Goal: Transaction & Acquisition: Obtain resource

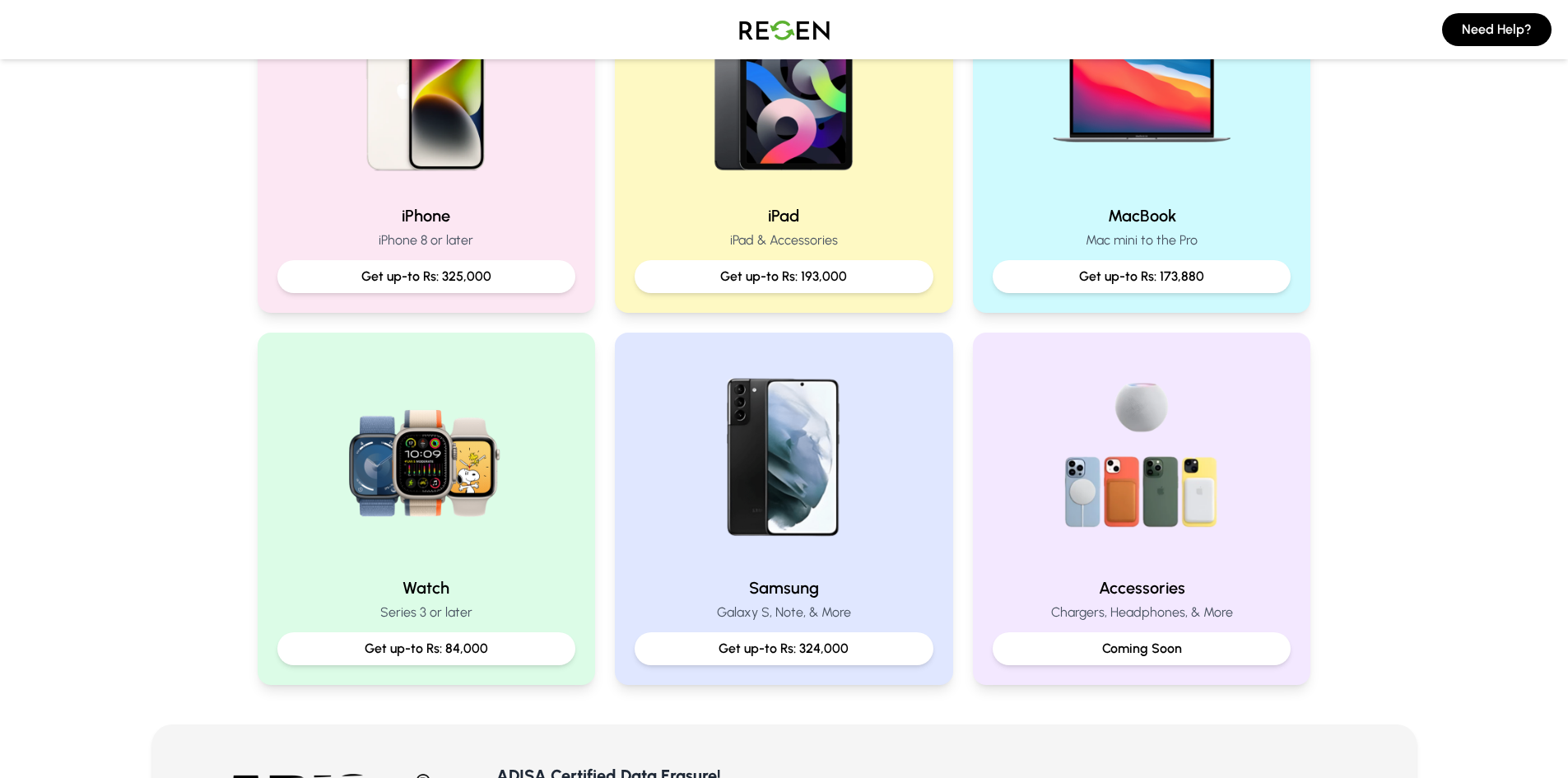
scroll to position [450, 0]
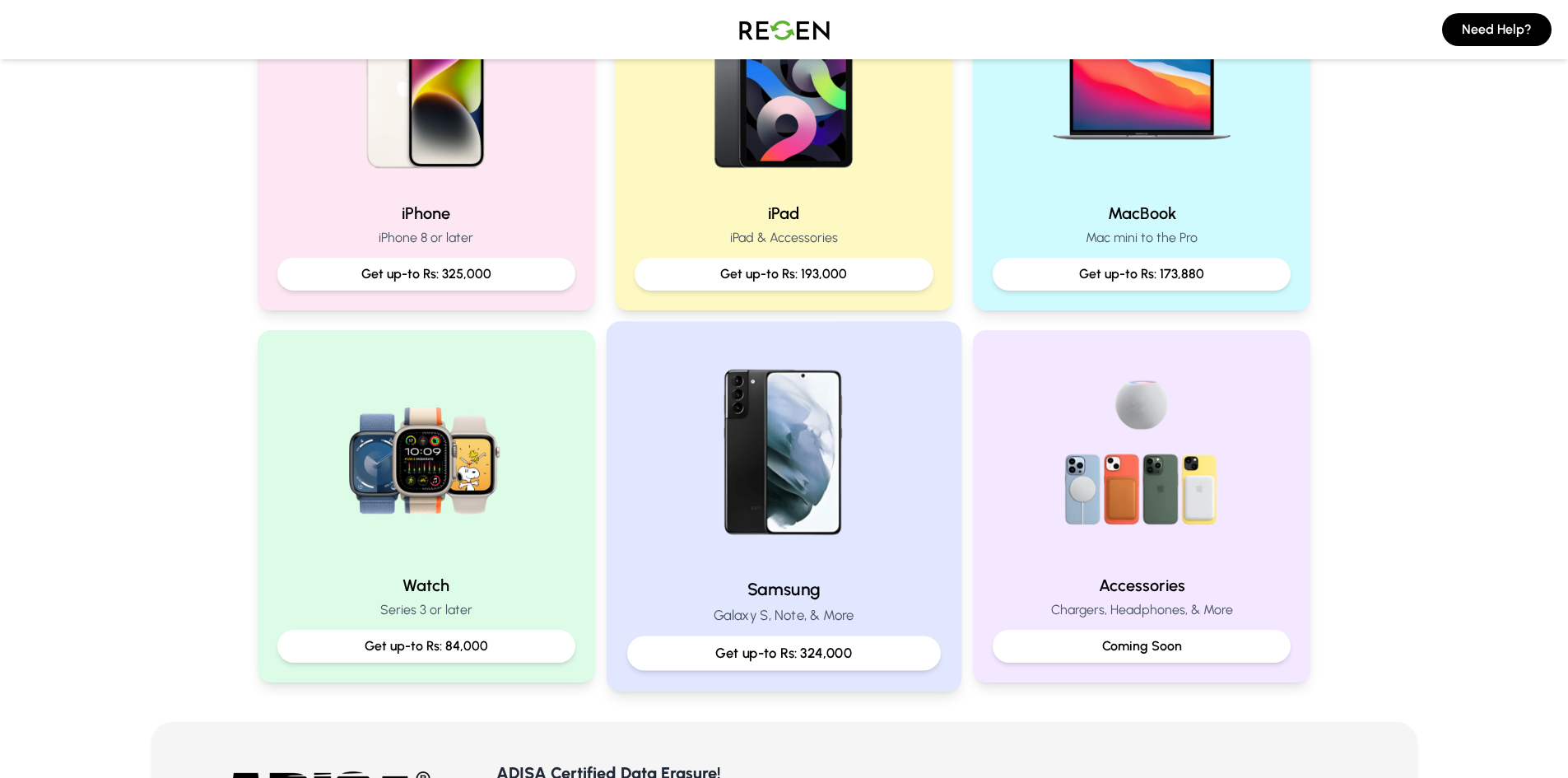
click at [798, 592] on h2 "Samsung" at bounding box center [784, 589] width 314 height 24
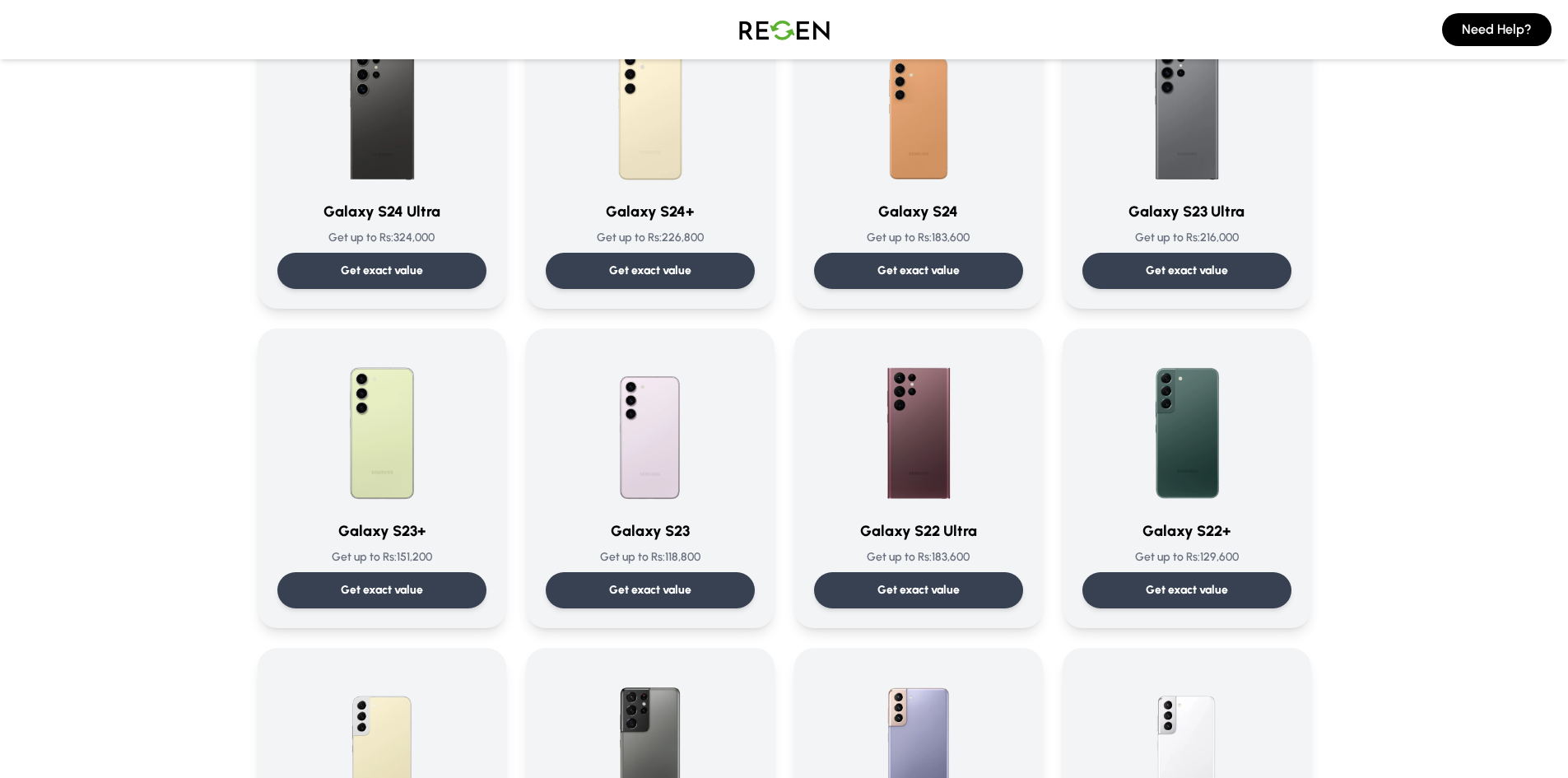
scroll to position [182, 0]
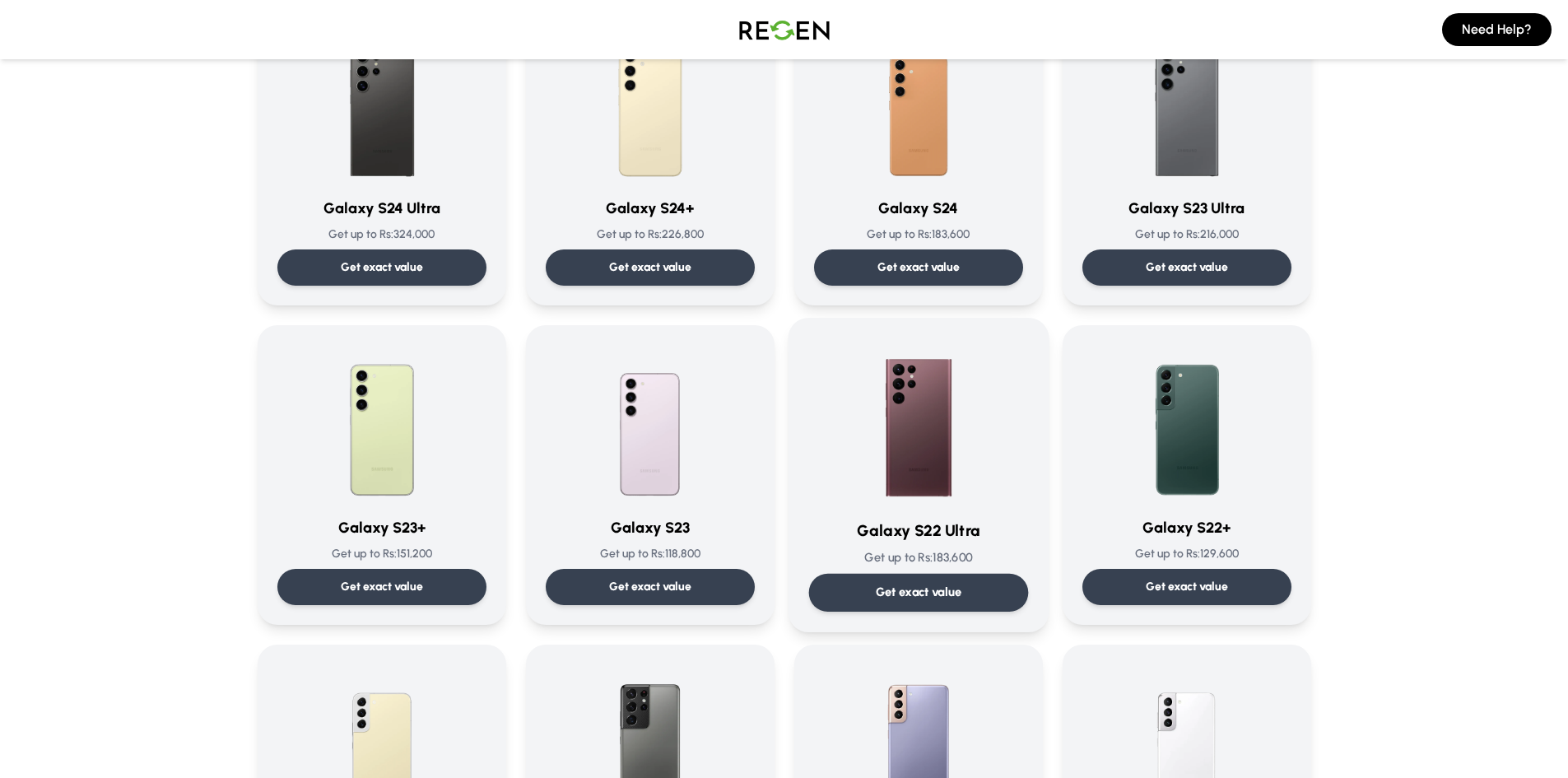
click at [914, 596] on p "Get exact value" at bounding box center [918, 591] width 87 height 17
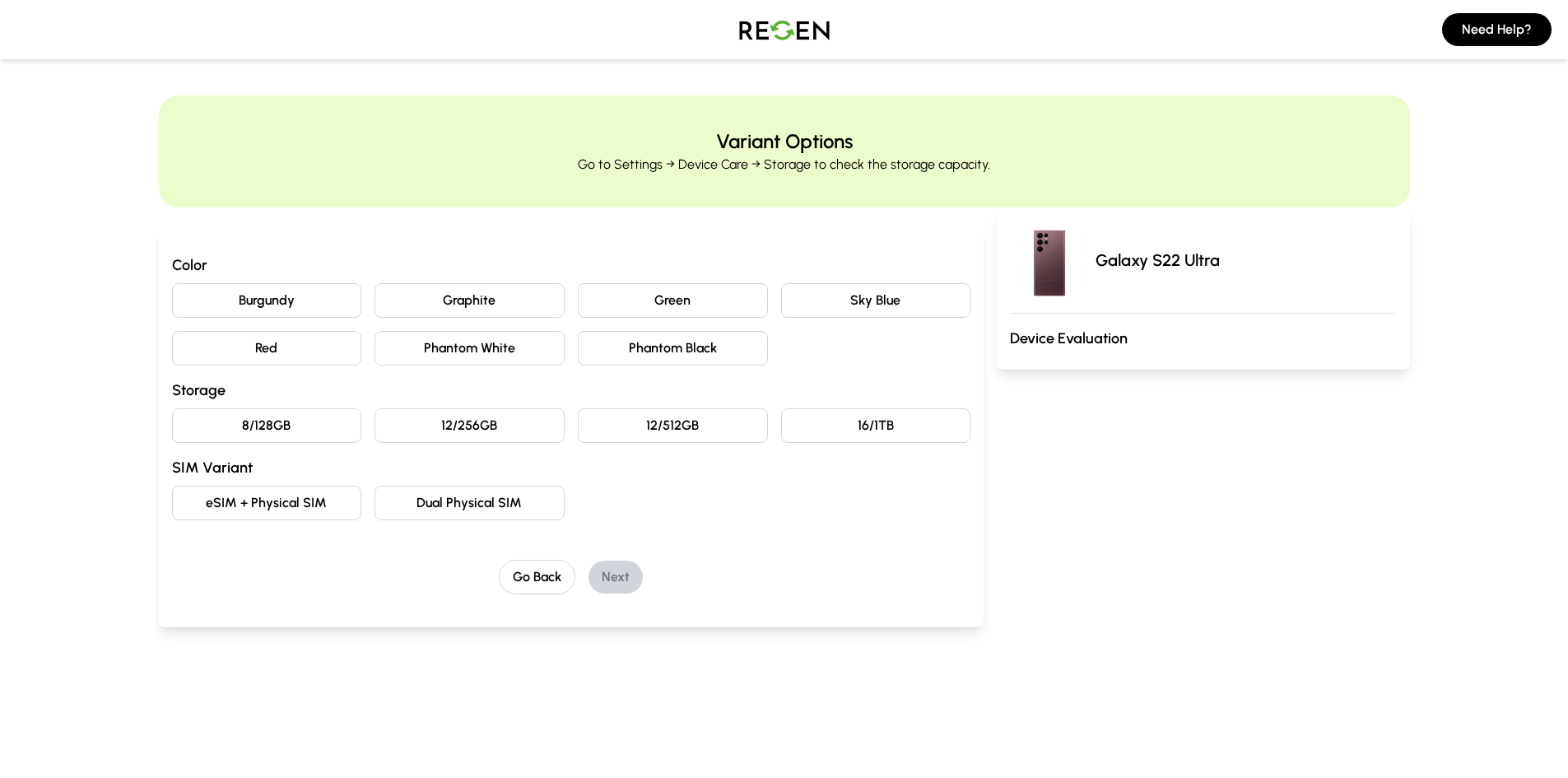
click at [664, 354] on button "Phantom Black" at bounding box center [673, 348] width 190 height 35
click at [490, 426] on button "12/256GB" at bounding box center [469, 425] width 190 height 35
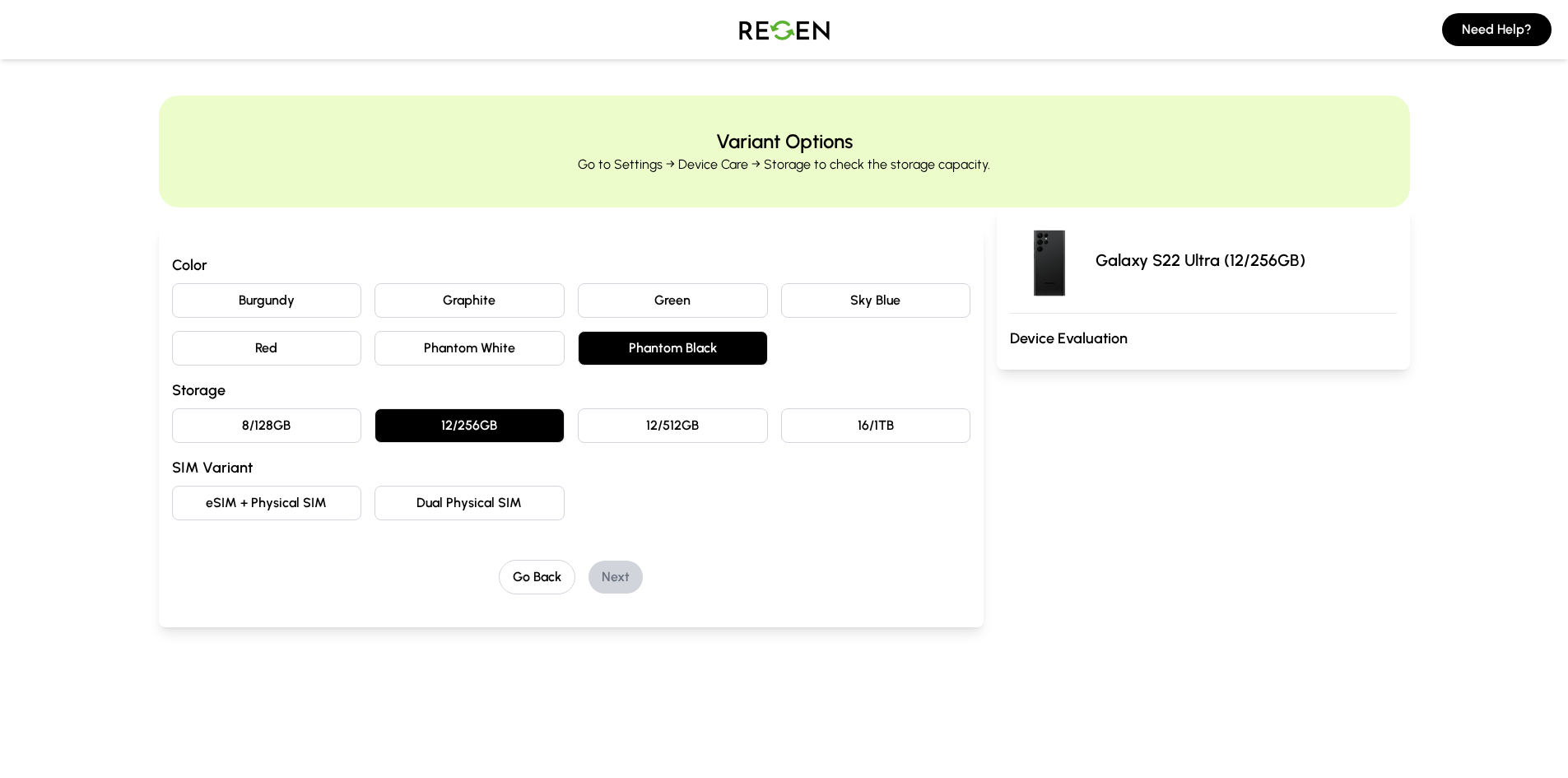
click at [321, 508] on button "eSIM + Physical SIM" at bounding box center [267, 502] width 190 height 35
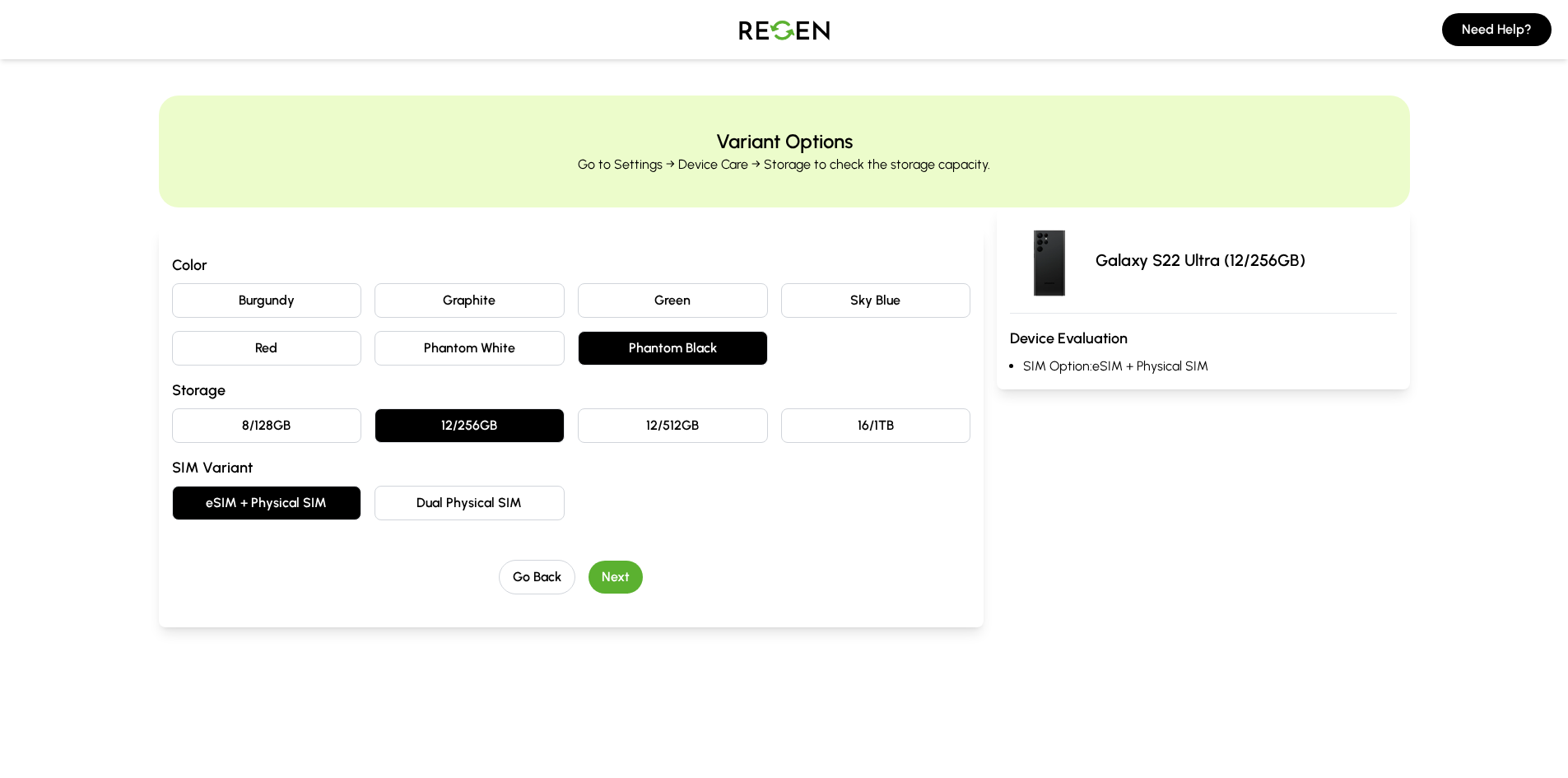
click at [628, 576] on button "Next" at bounding box center [615, 576] width 54 height 33
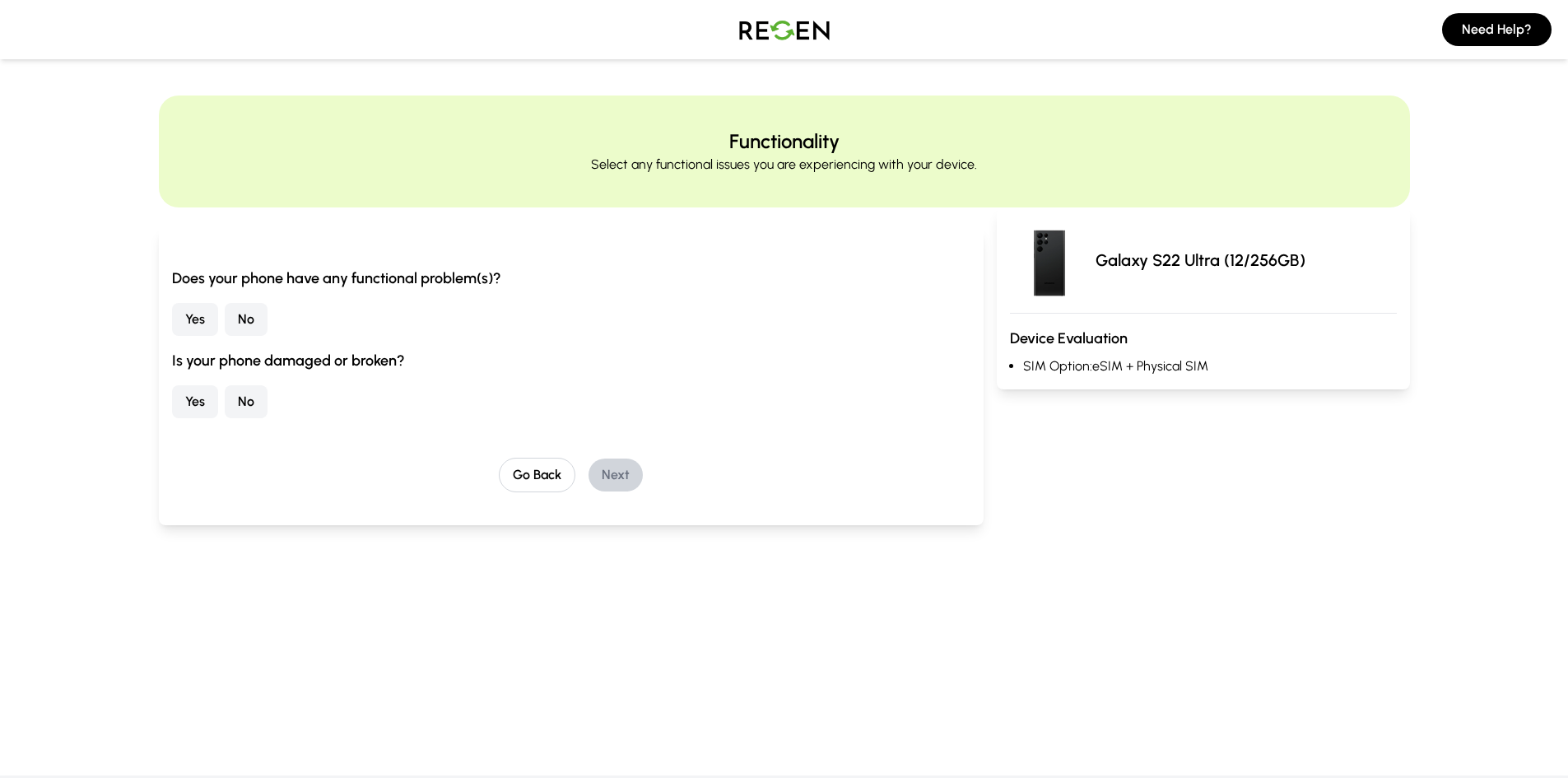
click at [247, 323] on button "No" at bounding box center [246, 319] width 43 height 33
click at [256, 404] on button "No" at bounding box center [246, 401] width 43 height 33
click at [611, 484] on button "Next" at bounding box center [615, 474] width 54 height 33
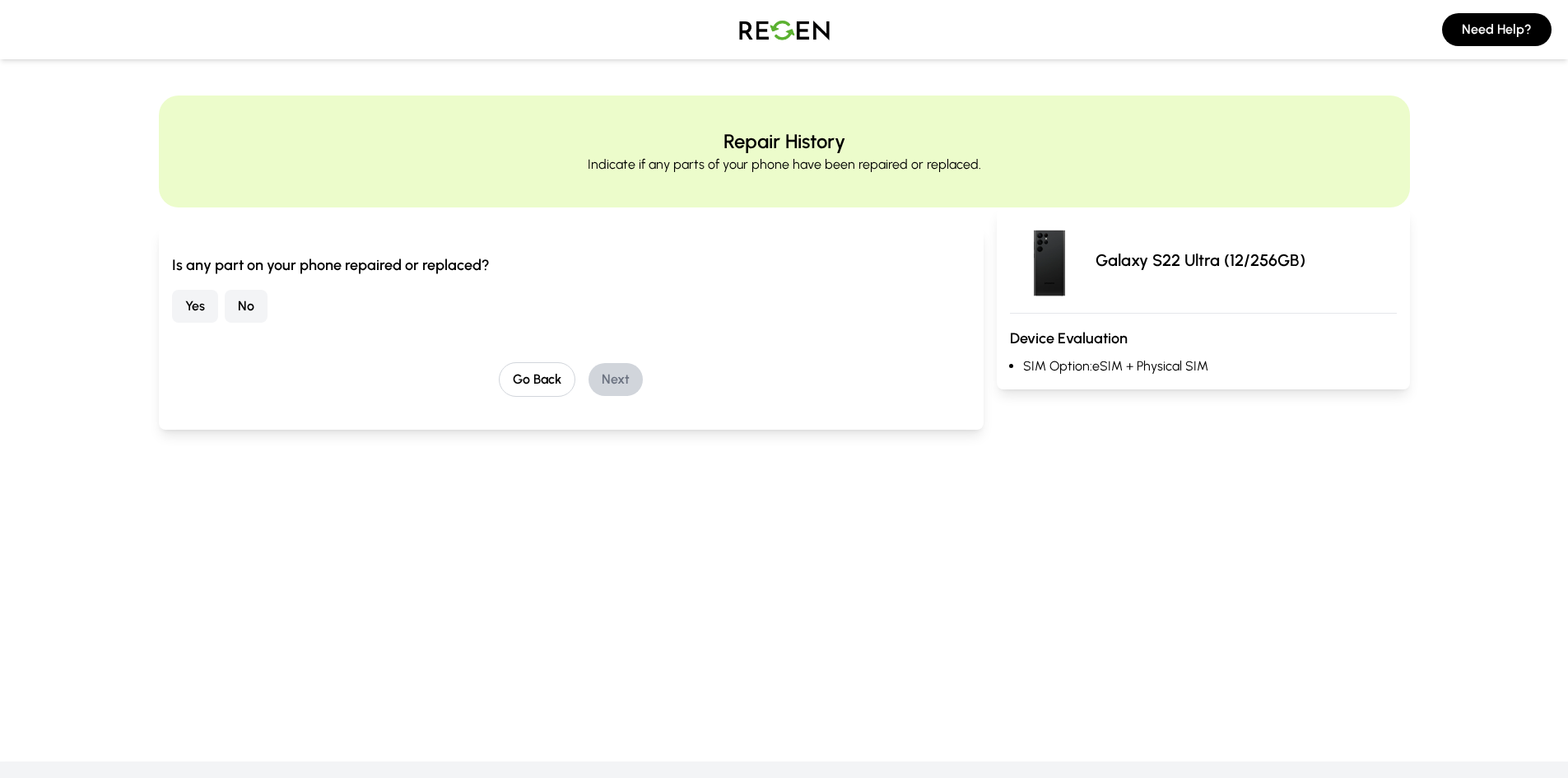
click at [247, 312] on button "No" at bounding box center [246, 306] width 43 height 33
click at [621, 386] on button "Next" at bounding box center [615, 379] width 54 height 33
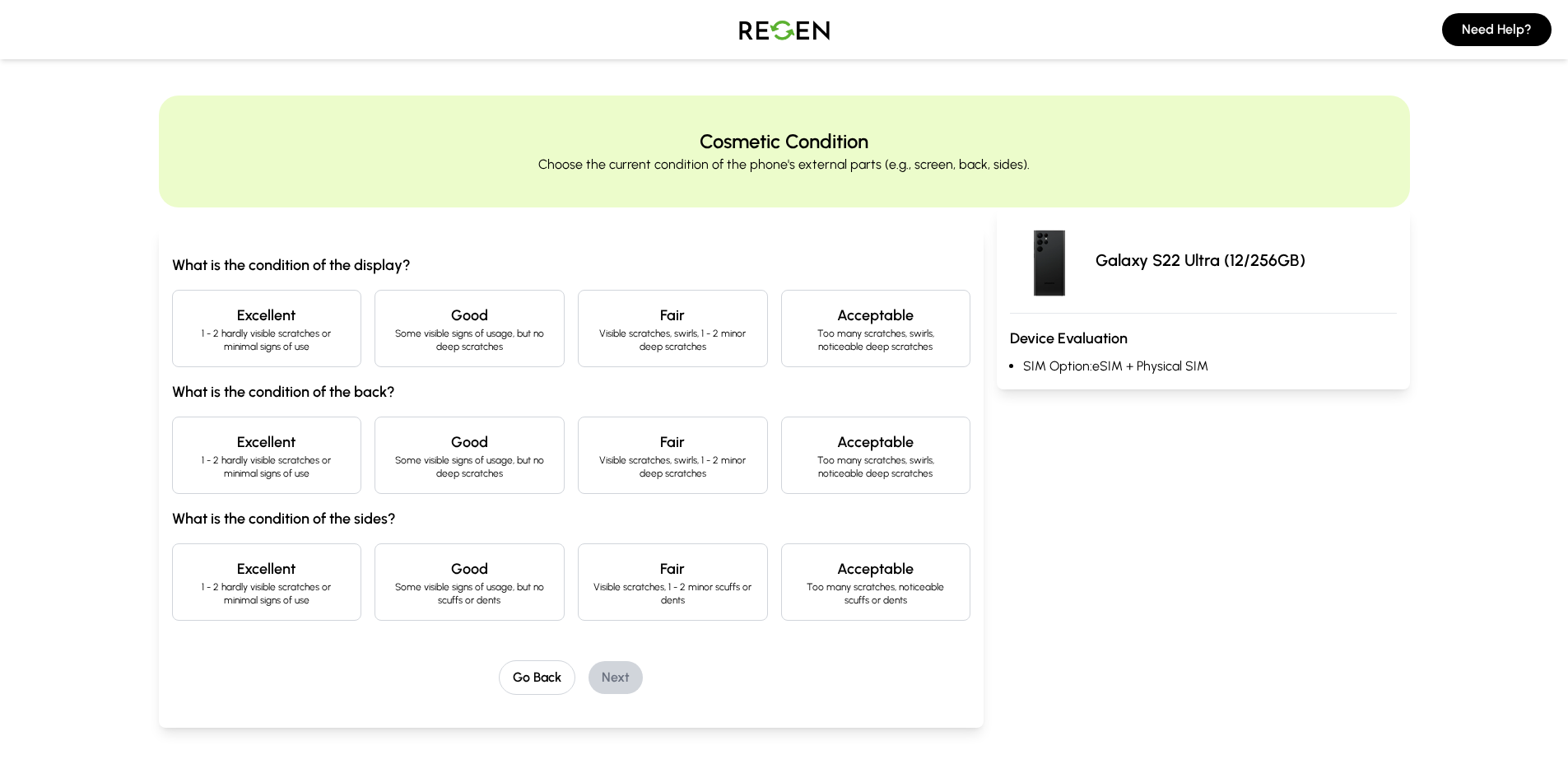
click at [318, 325] on h4 "Excellent" at bounding box center [267, 315] width 162 height 23
click at [311, 465] on p "1 - 2 hardly visible scratches or minimal signs of use" at bounding box center [267, 466] width 162 height 26
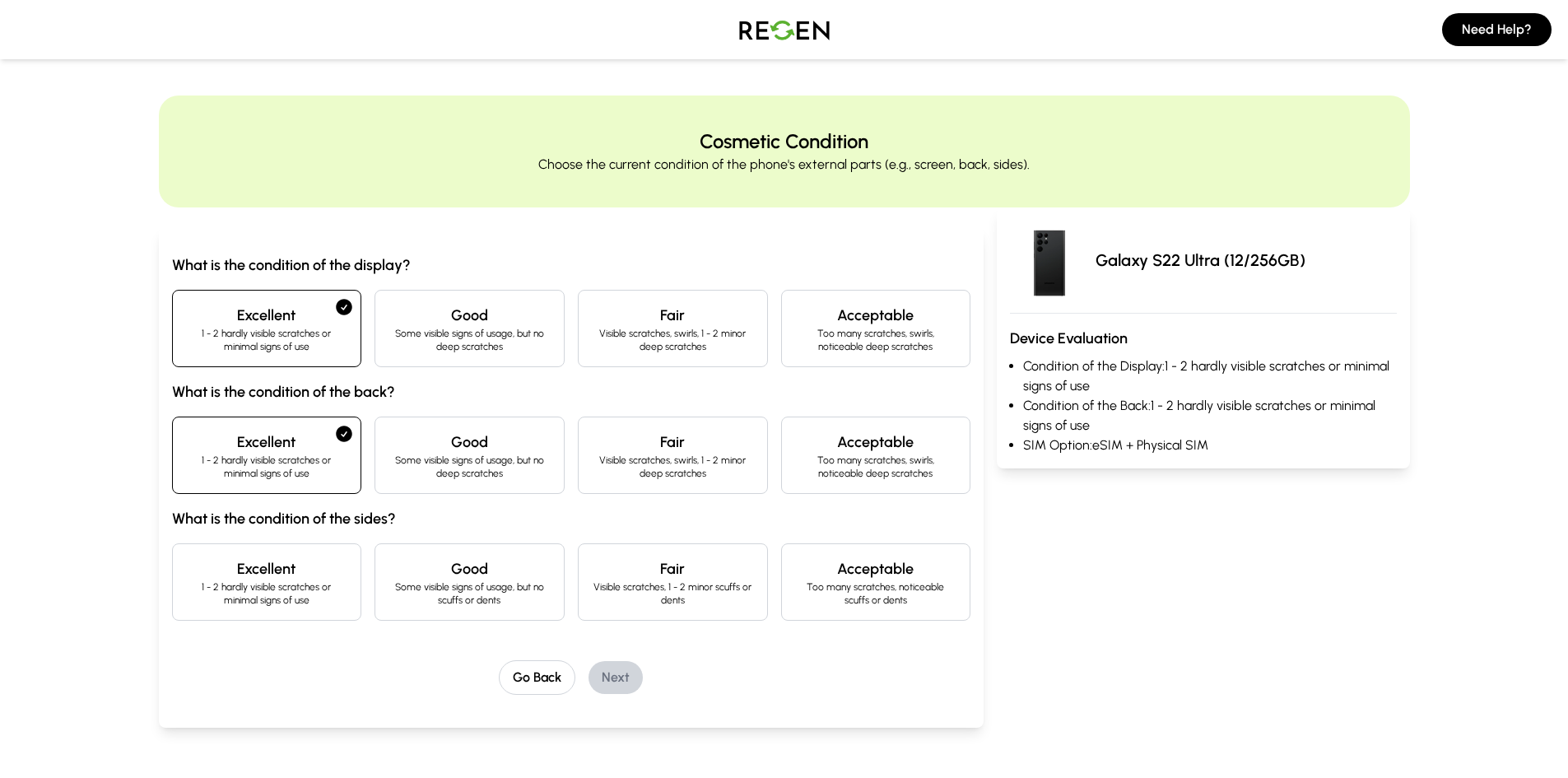
click at [307, 588] on p "1 - 2 hardly visible scratches or minimal signs of use" at bounding box center [267, 593] width 162 height 26
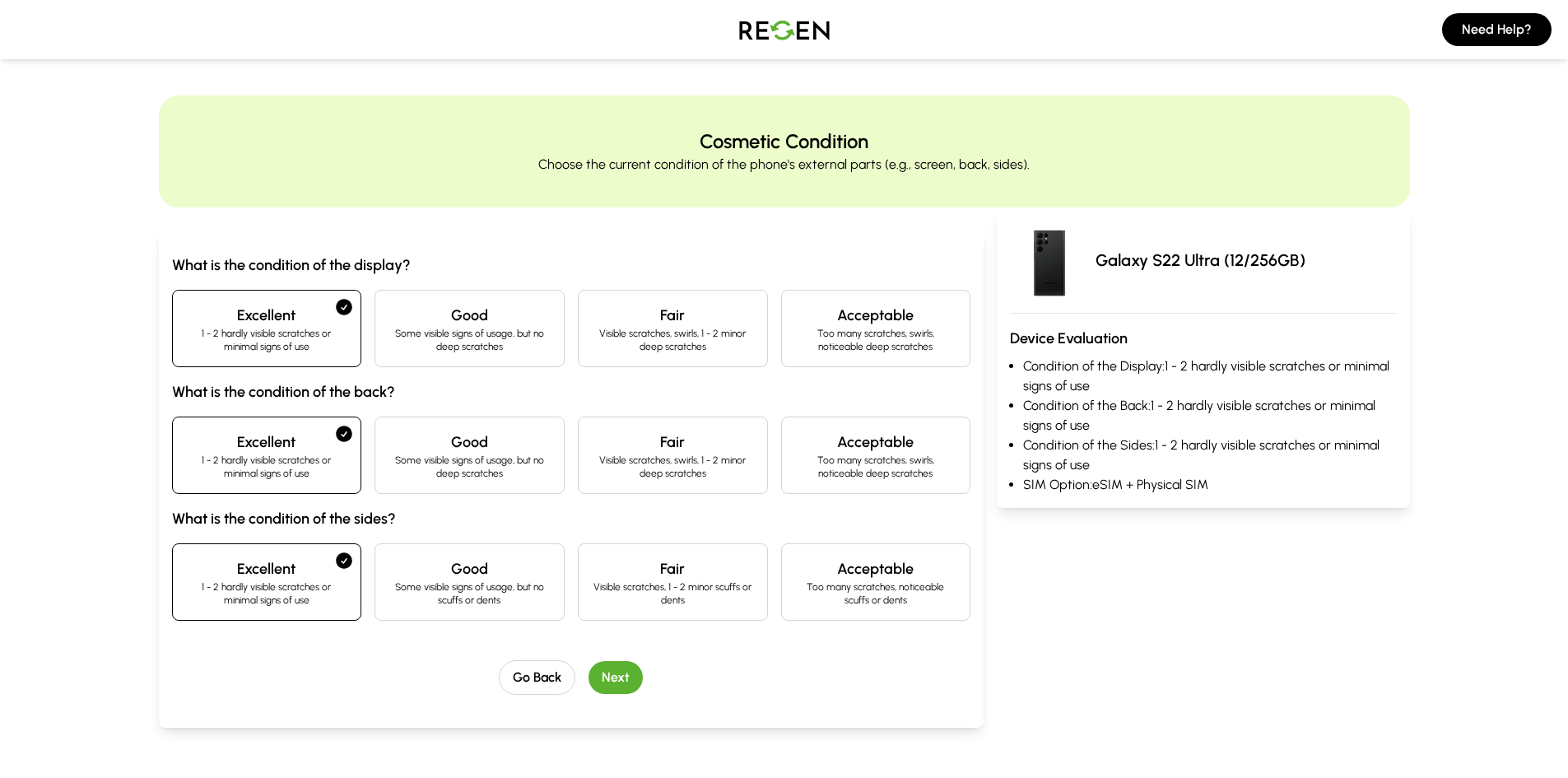
click at [608, 676] on button "Next" at bounding box center [615, 677] width 54 height 33
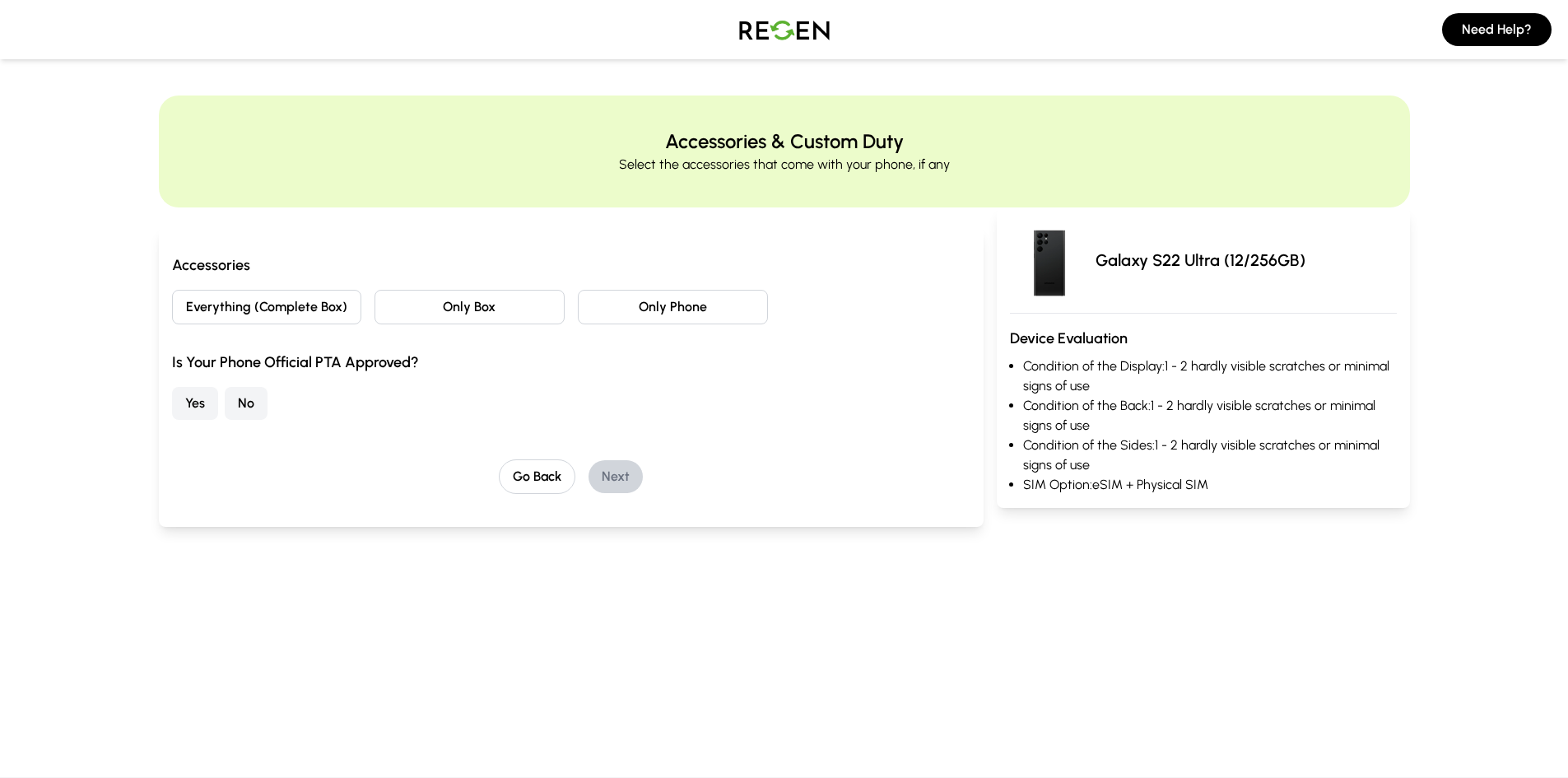
click at [646, 311] on button "Only Phone" at bounding box center [673, 307] width 190 height 35
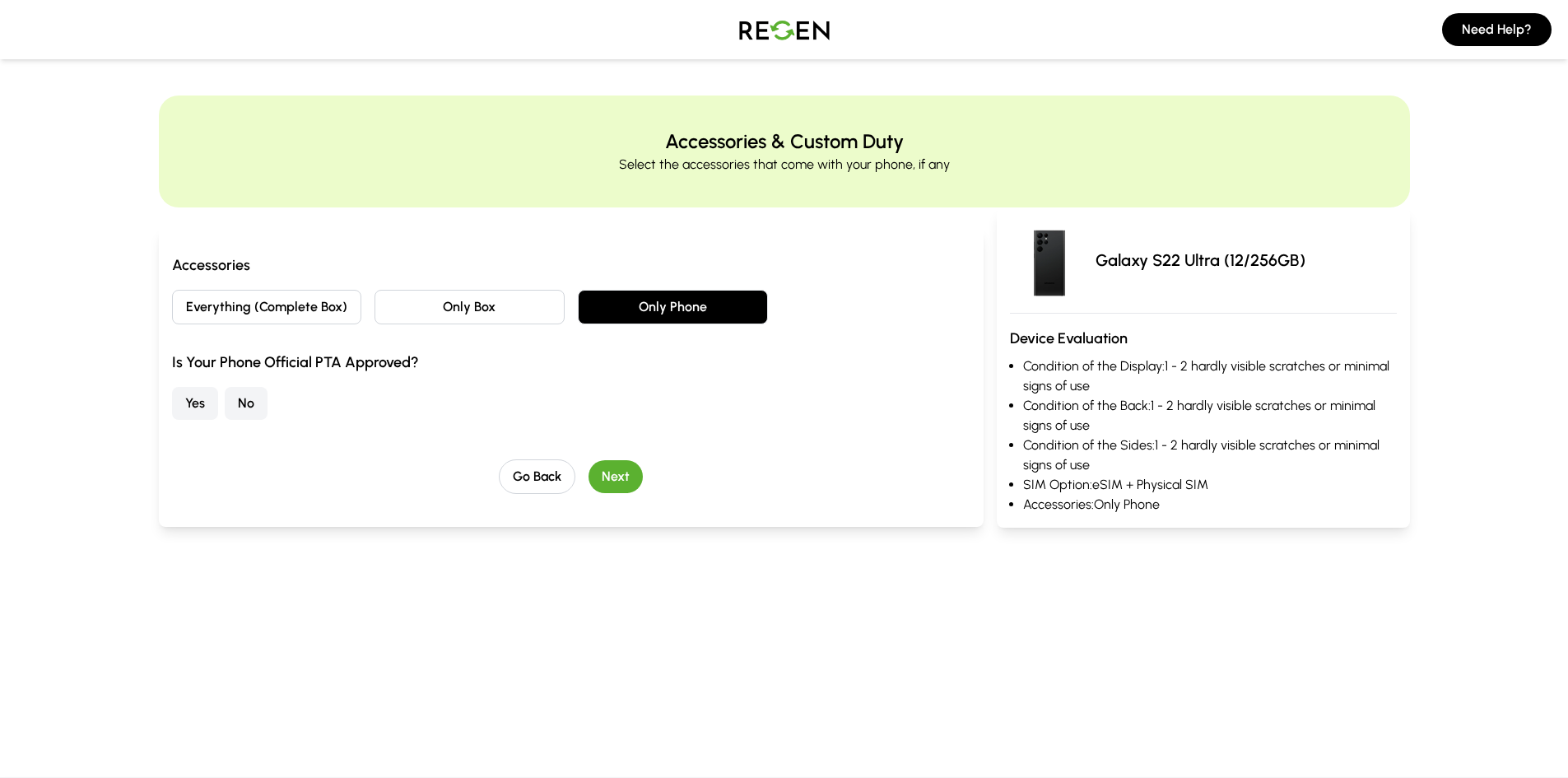
click at [189, 402] on button "Yes" at bounding box center [195, 402] width 46 height 33
click at [621, 469] on button "Next" at bounding box center [615, 476] width 54 height 33
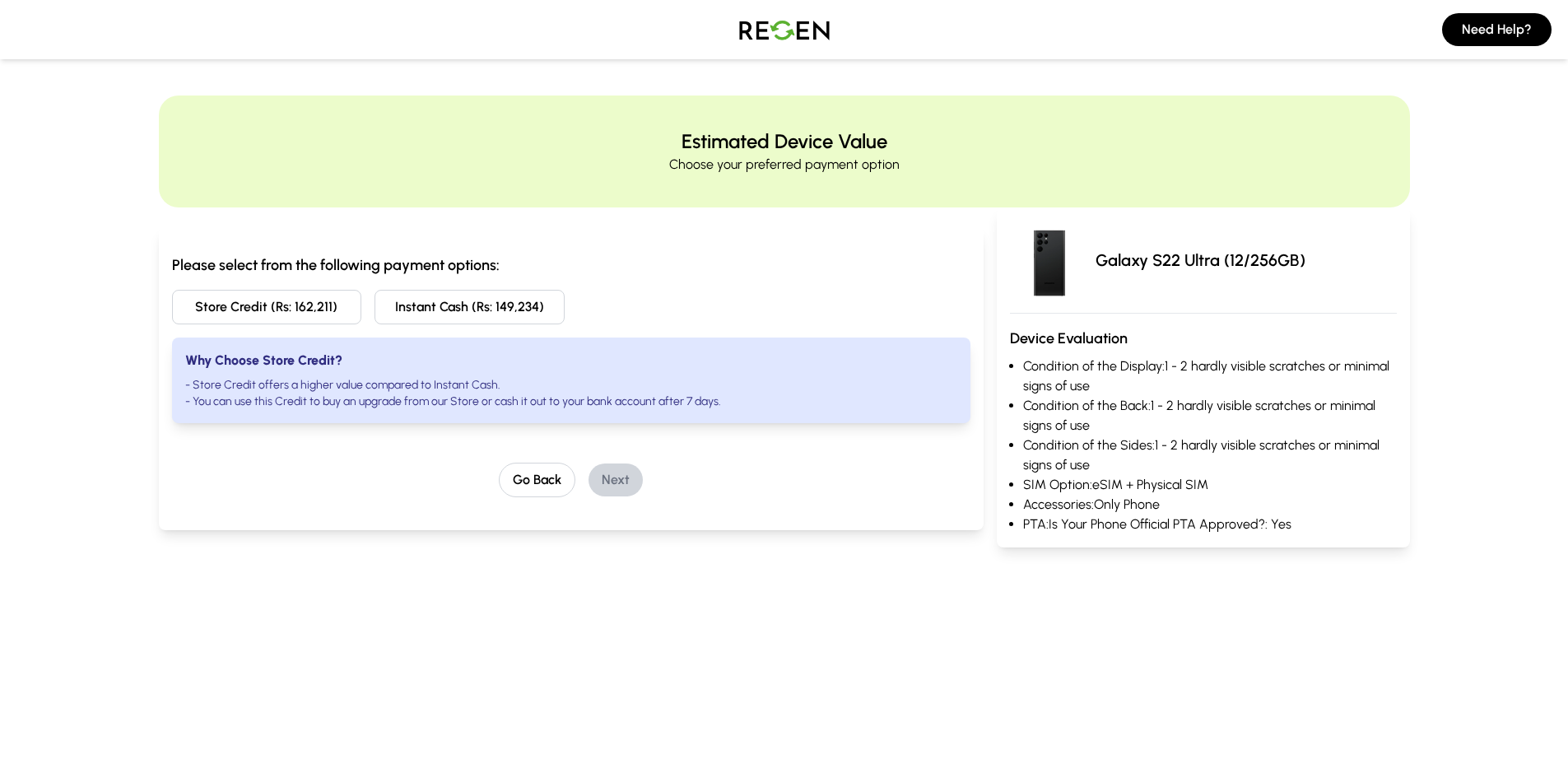
click at [315, 309] on button "Store Credit (Rs: 162,211)" at bounding box center [267, 307] width 190 height 35
click at [614, 479] on button "Next" at bounding box center [615, 479] width 54 height 33
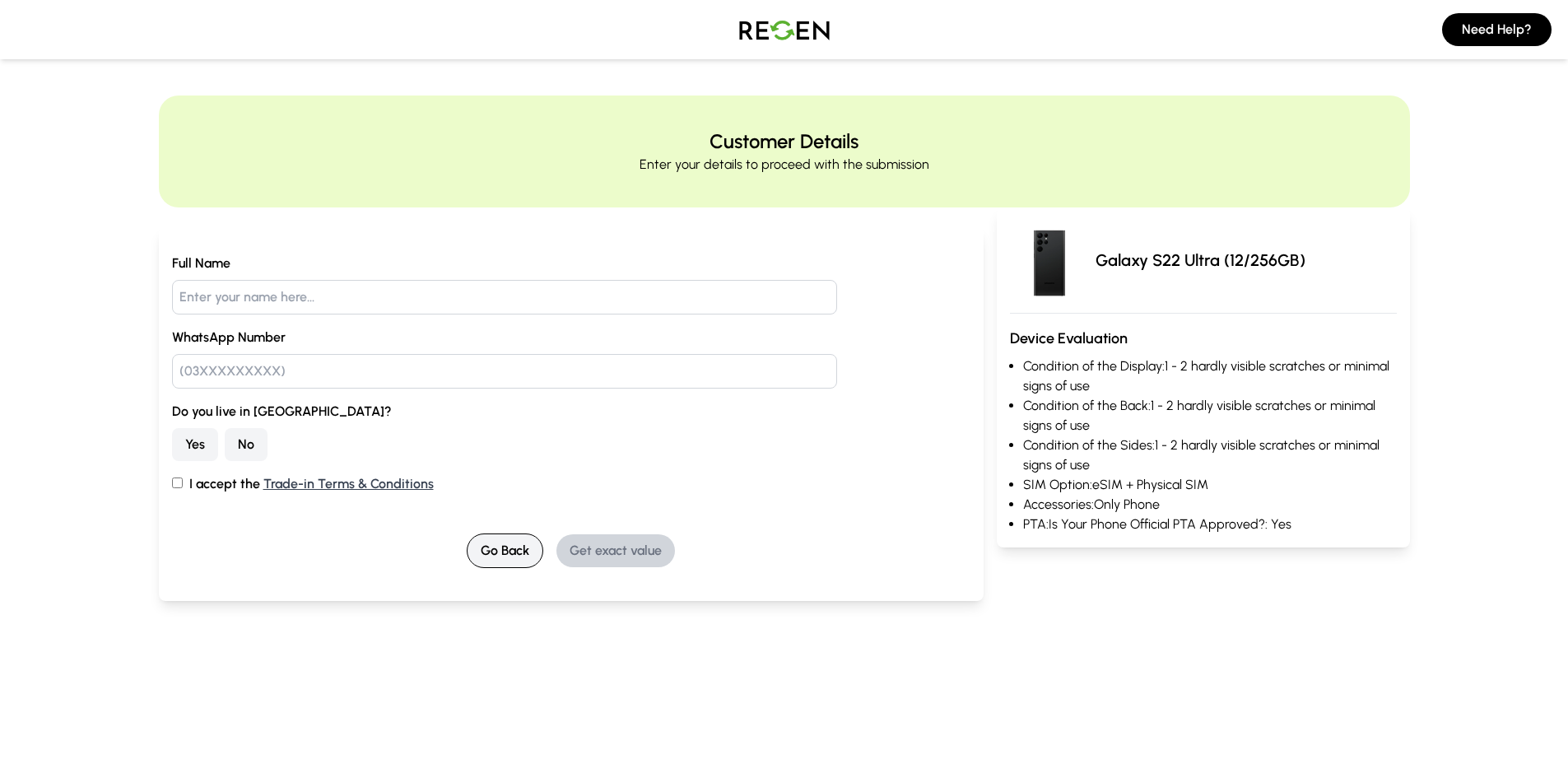
click at [493, 543] on button "Go Back" at bounding box center [504, 550] width 77 height 35
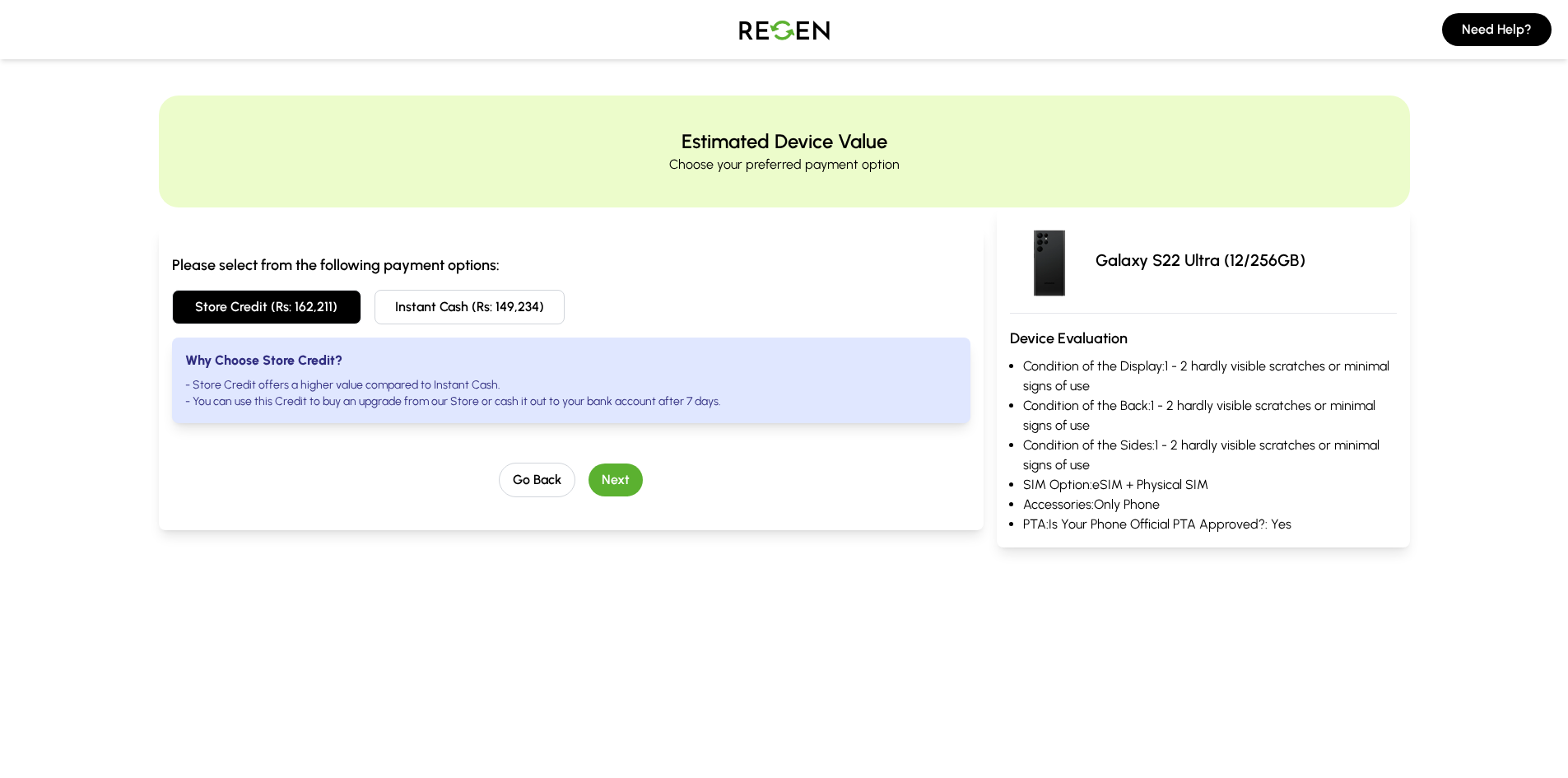
click at [603, 488] on button "Next" at bounding box center [615, 479] width 54 height 33
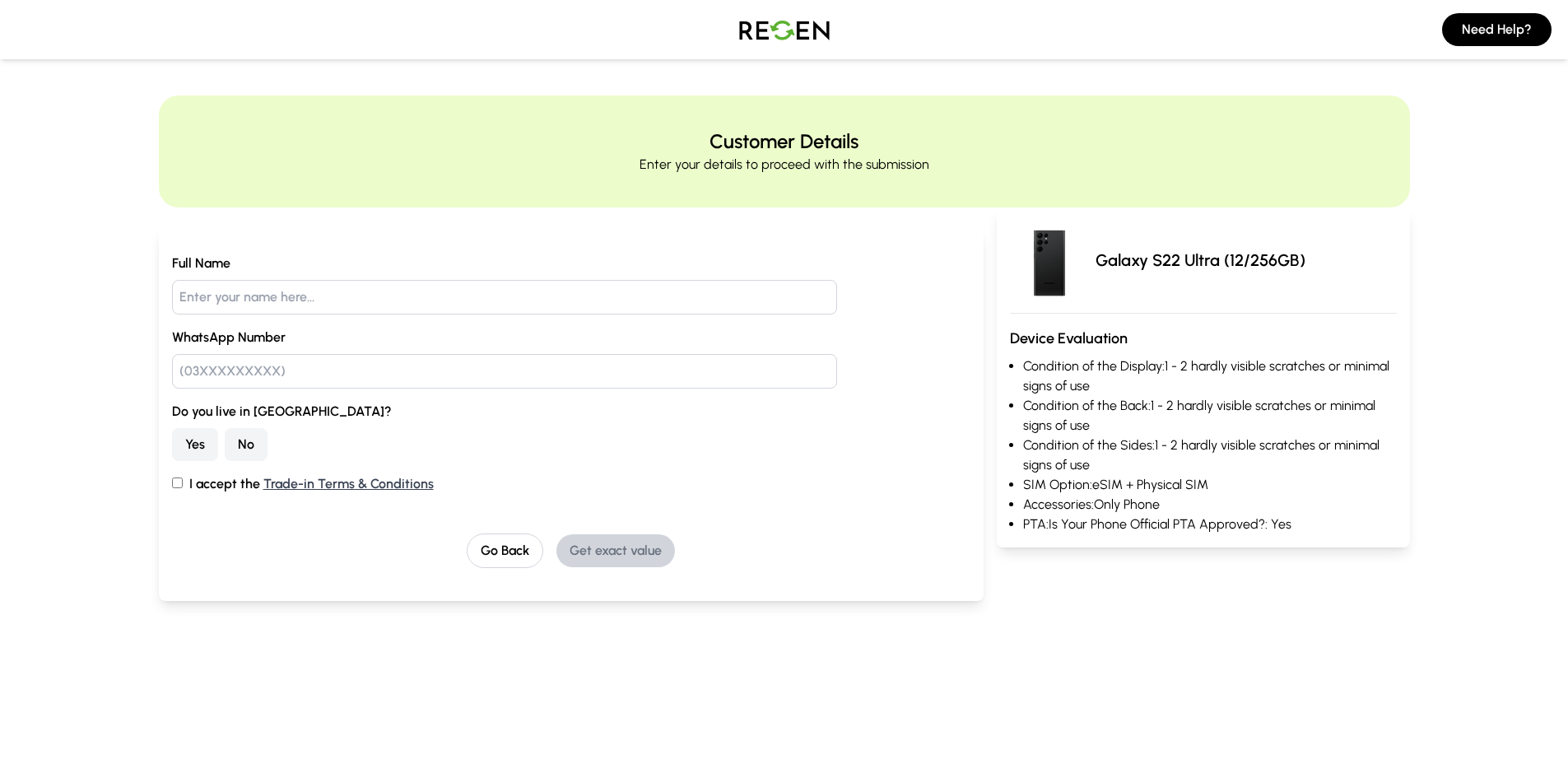
click at [339, 302] on input "text" at bounding box center [504, 297] width 666 height 35
type input "[PERSON_NAME]"
click at [299, 362] on input "text" at bounding box center [504, 371] width 666 height 35
type input "03234835257"
click at [494, 558] on button "Go Back" at bounding box center [504, 550] width 77 height 35
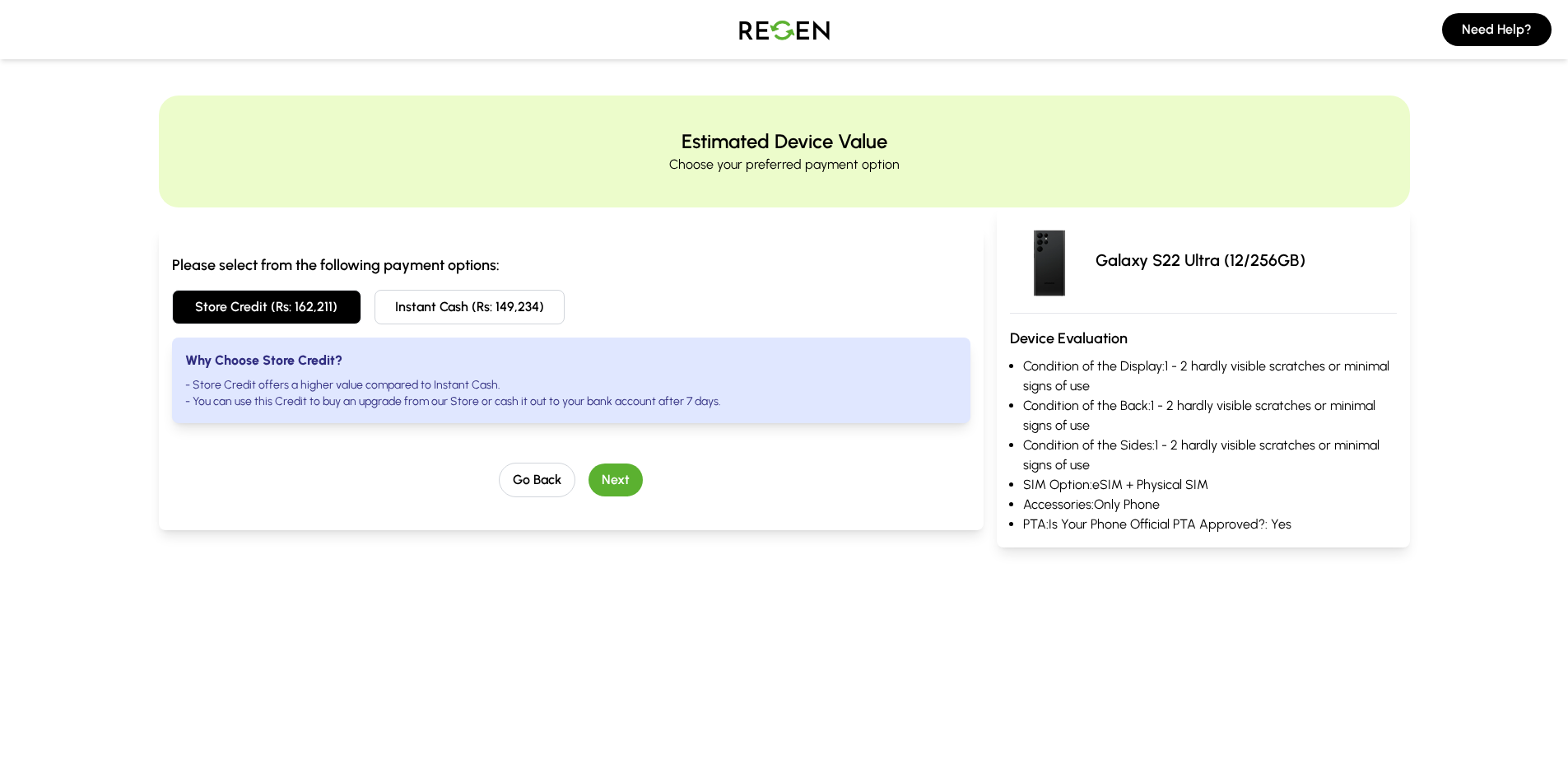
click at [619, 478] on button "Next" at bounding box center [615, 479] width 54 height 33
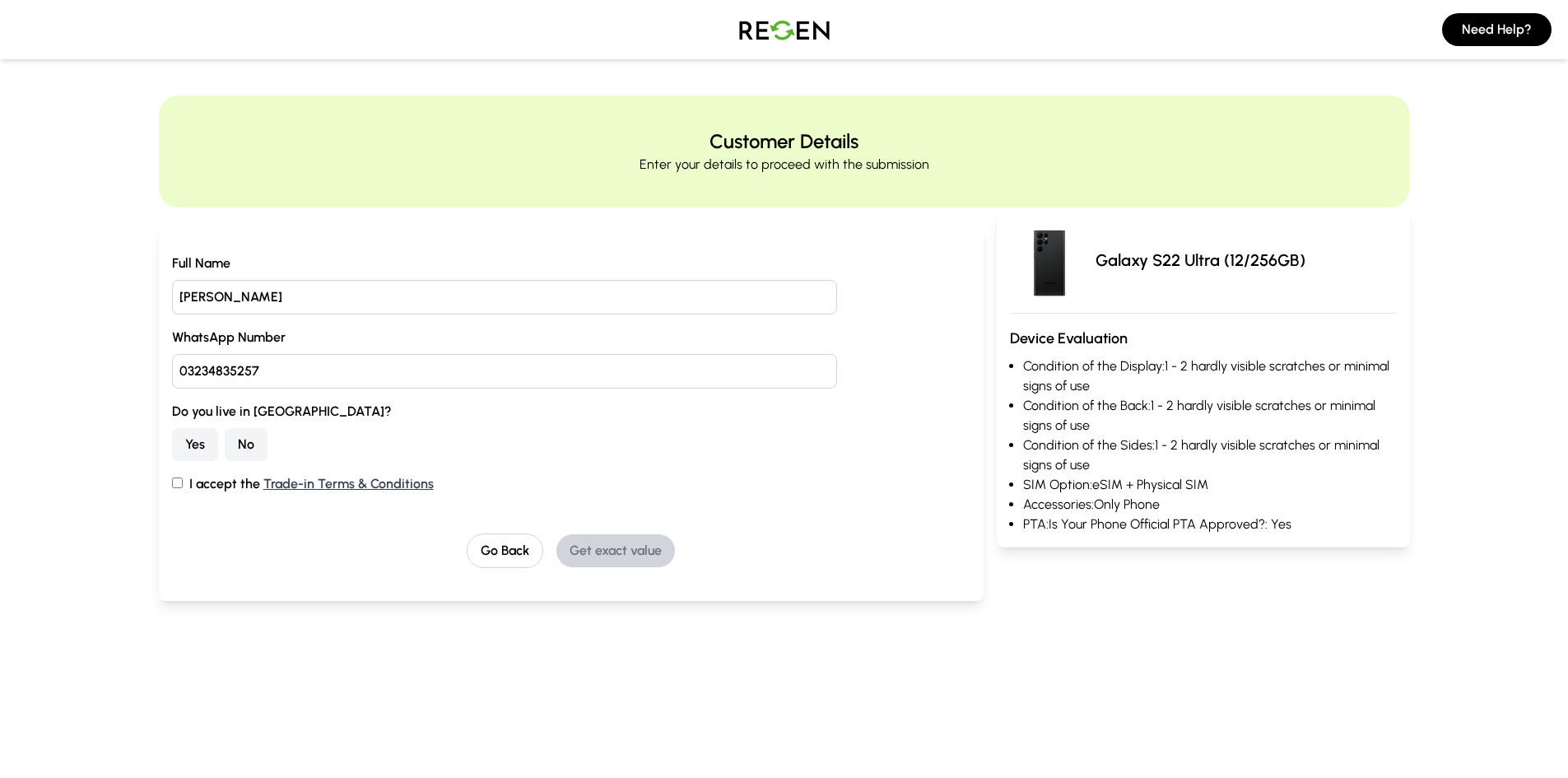
click at [193, 454] on button "Yes" at bounding box center [195, 444] width 46 height 33
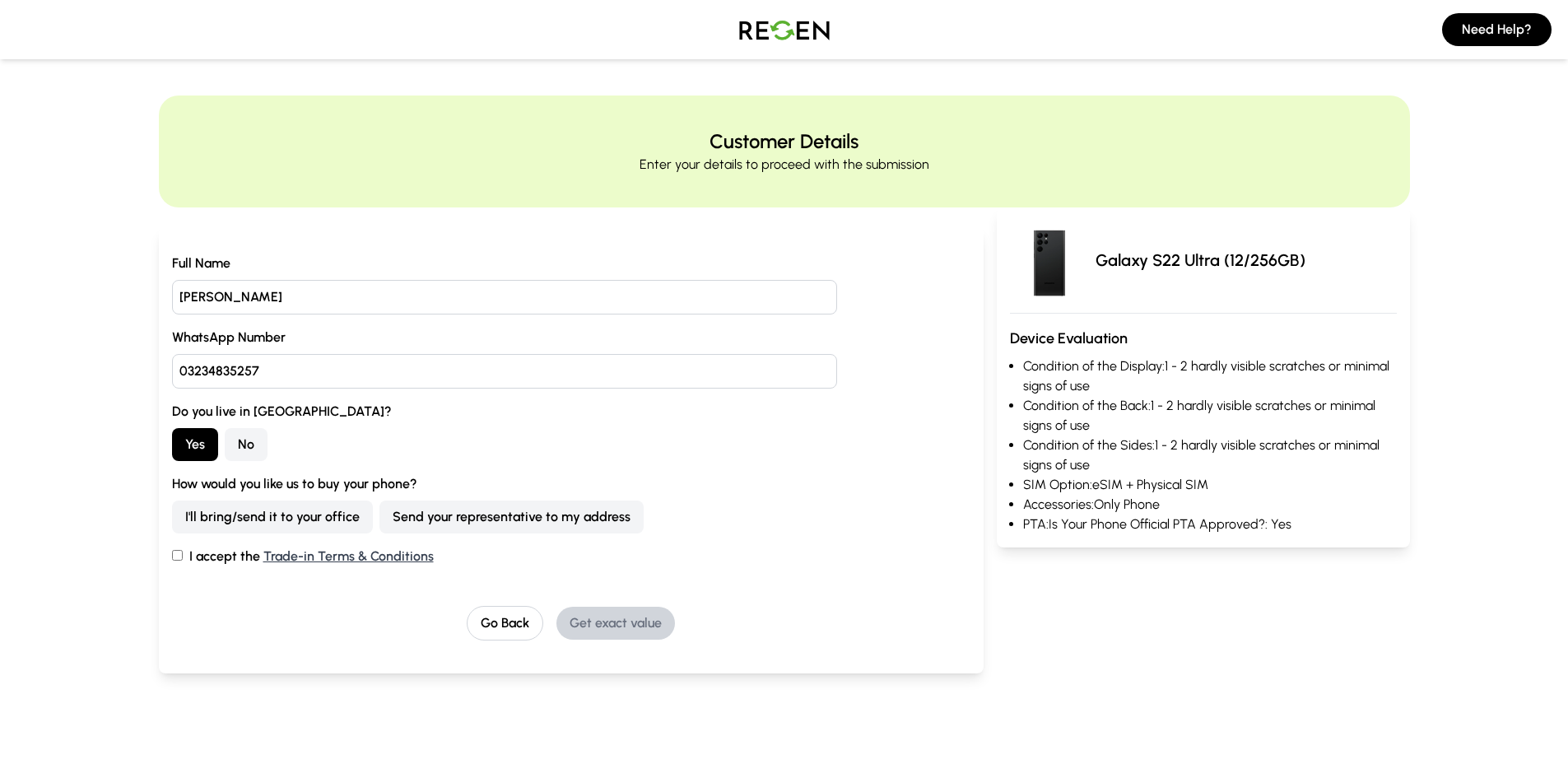
click at [236, 517] on button "I'll bring/send it to your office" at bounding box center [272, 516] width 201 height 33
click at [180, 555] on input "I accept the Trade-in Terms & Conditions" at bounding box center [177, 555] width 11 height 11
checkbox input "true"
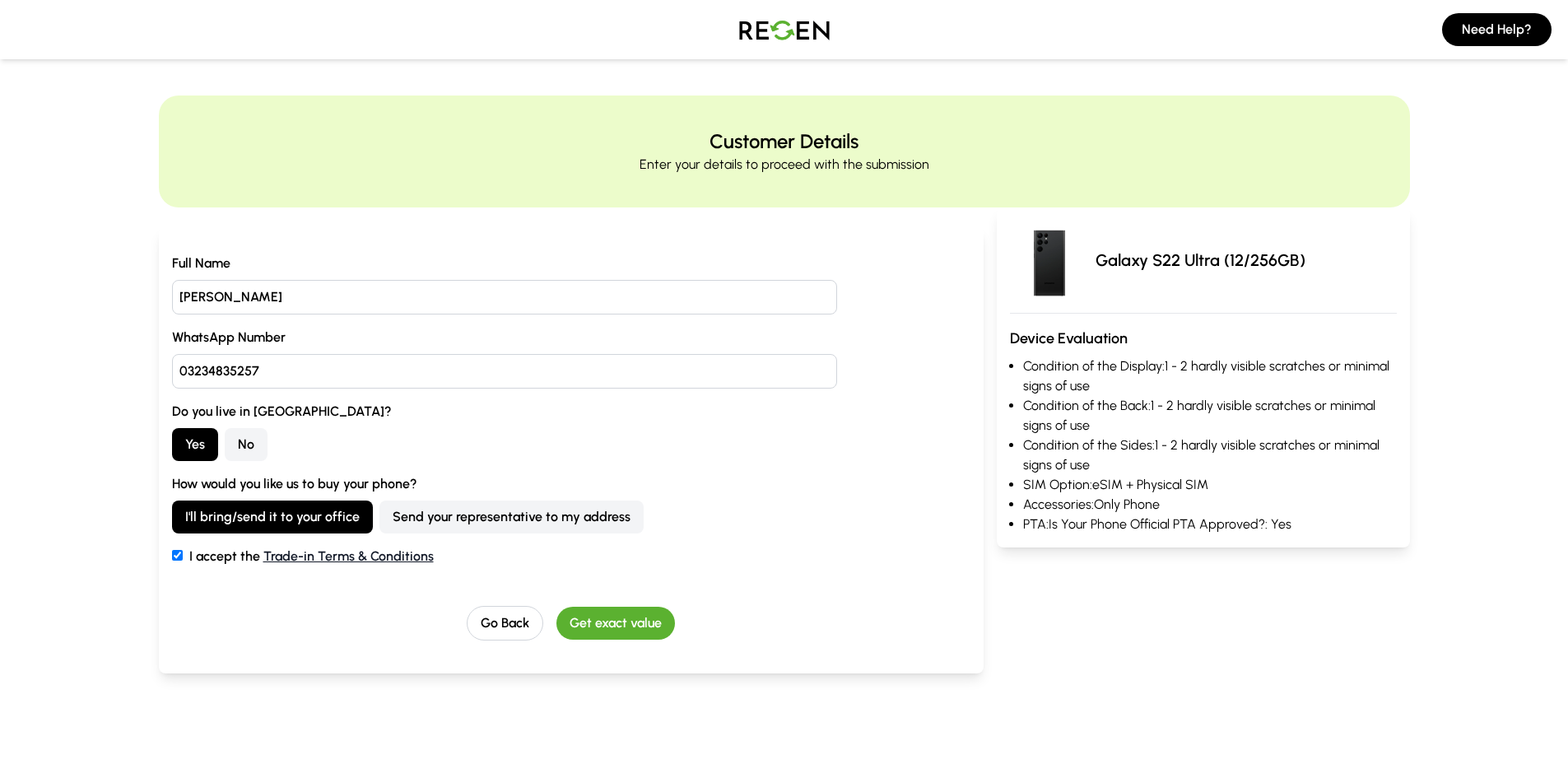
click at [321, 555] on link "Trade-in Terms & Conditions" at bounding box center [349, 556] width 171 height 16
click at [604, 631] on button "Get exact value" at bounding box center [615, 622] width 119 height 33
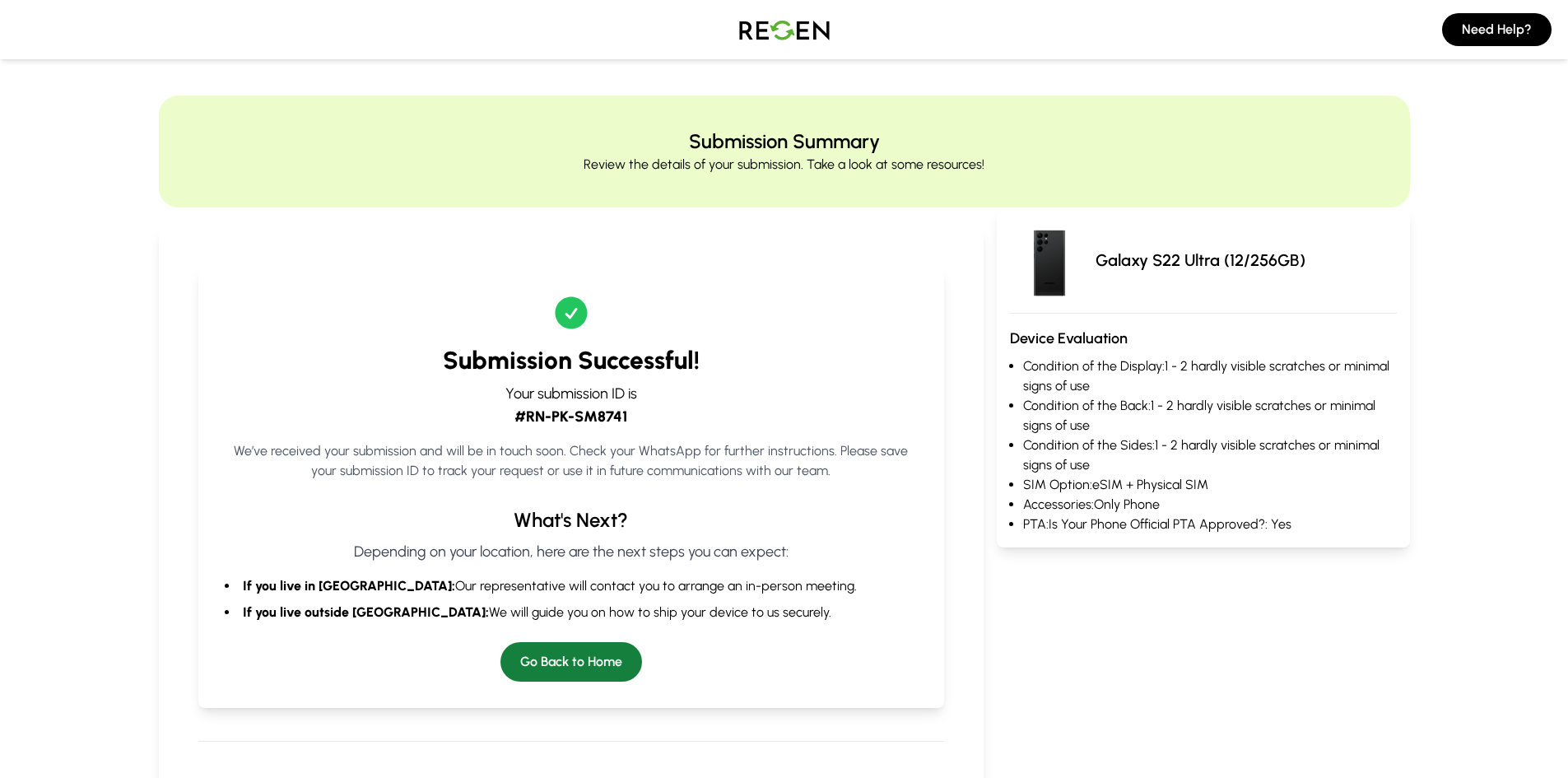
click at [583, 655] on button "Go Back to Home" at bounding box center [571, 662] width 142 height 40
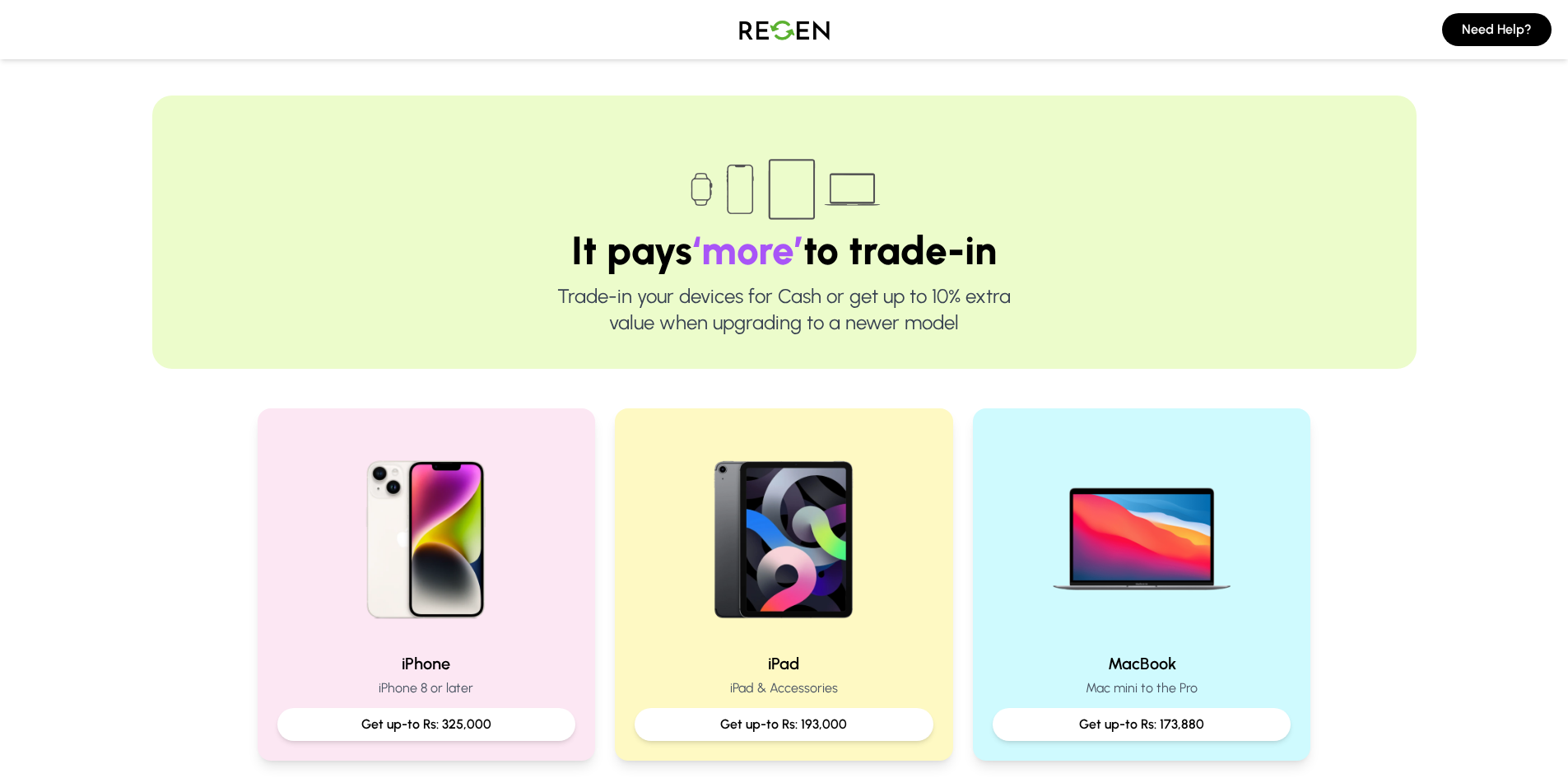
click at [775, 33] on img at bounding box center [784, 30] width 115 height 46
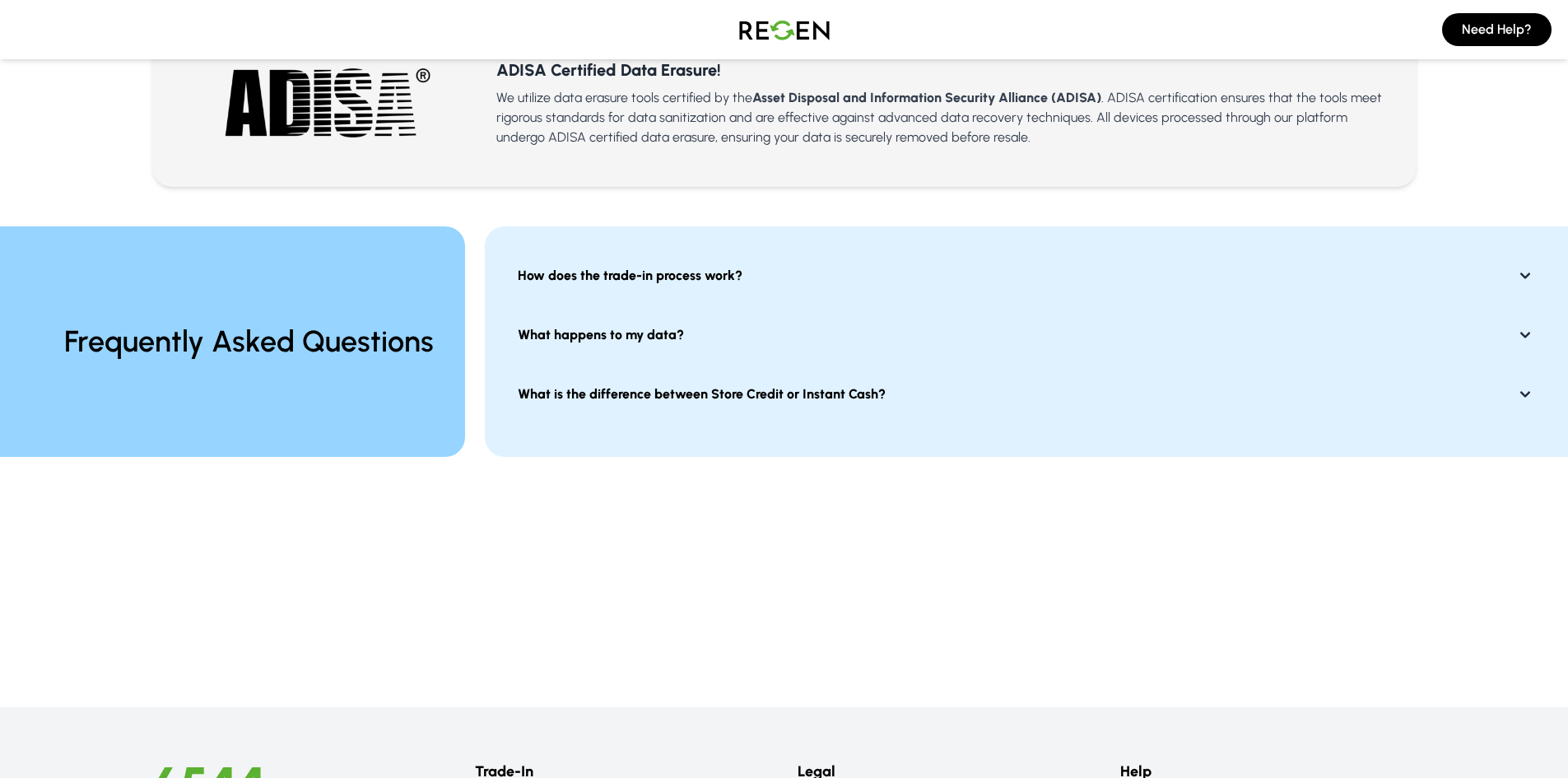
scroll to position [1169, 0]
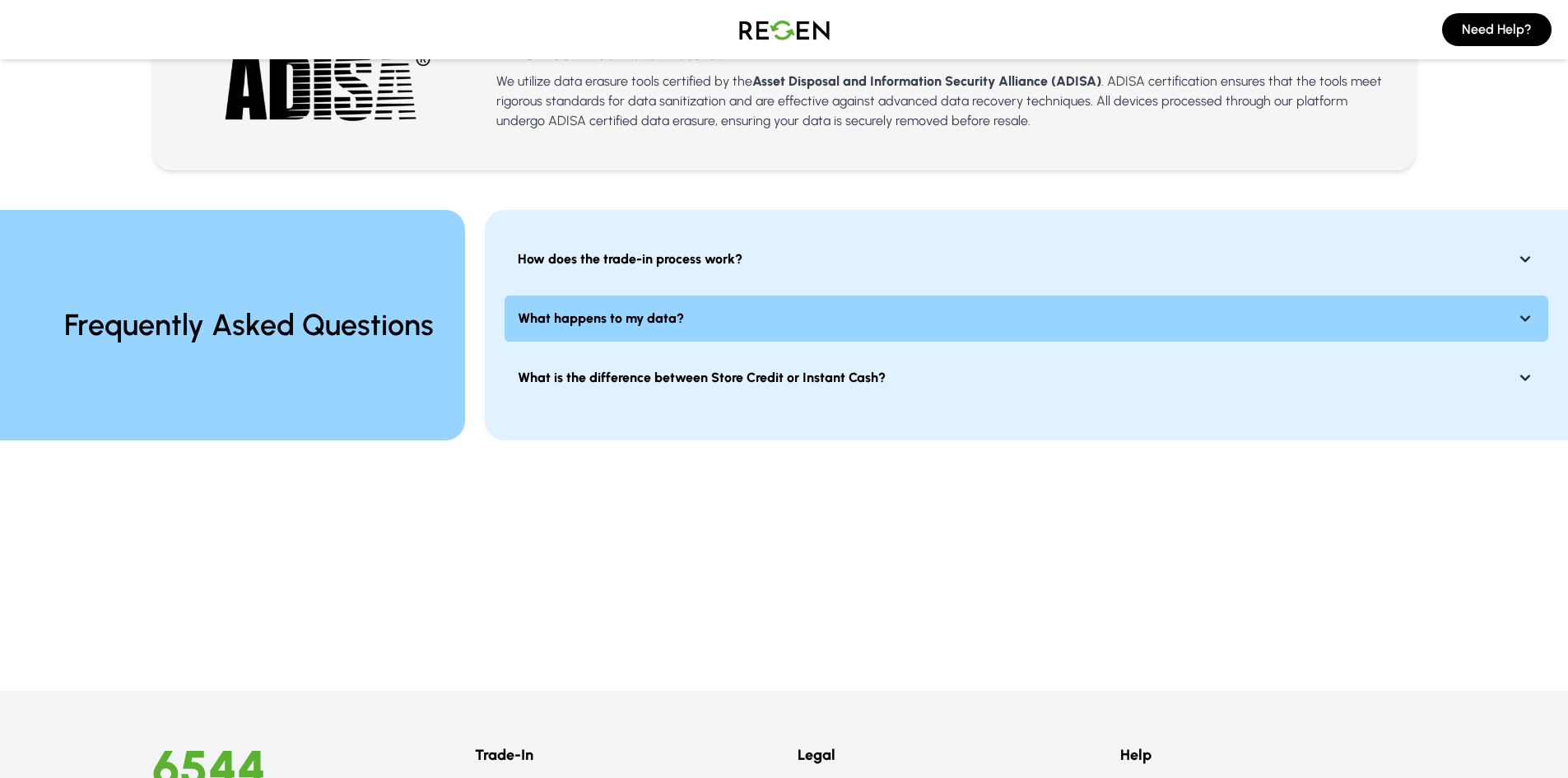
click at [691, 331] on button "What happens to my data?" at bounding box center [1026, 319] width 1044 height 46
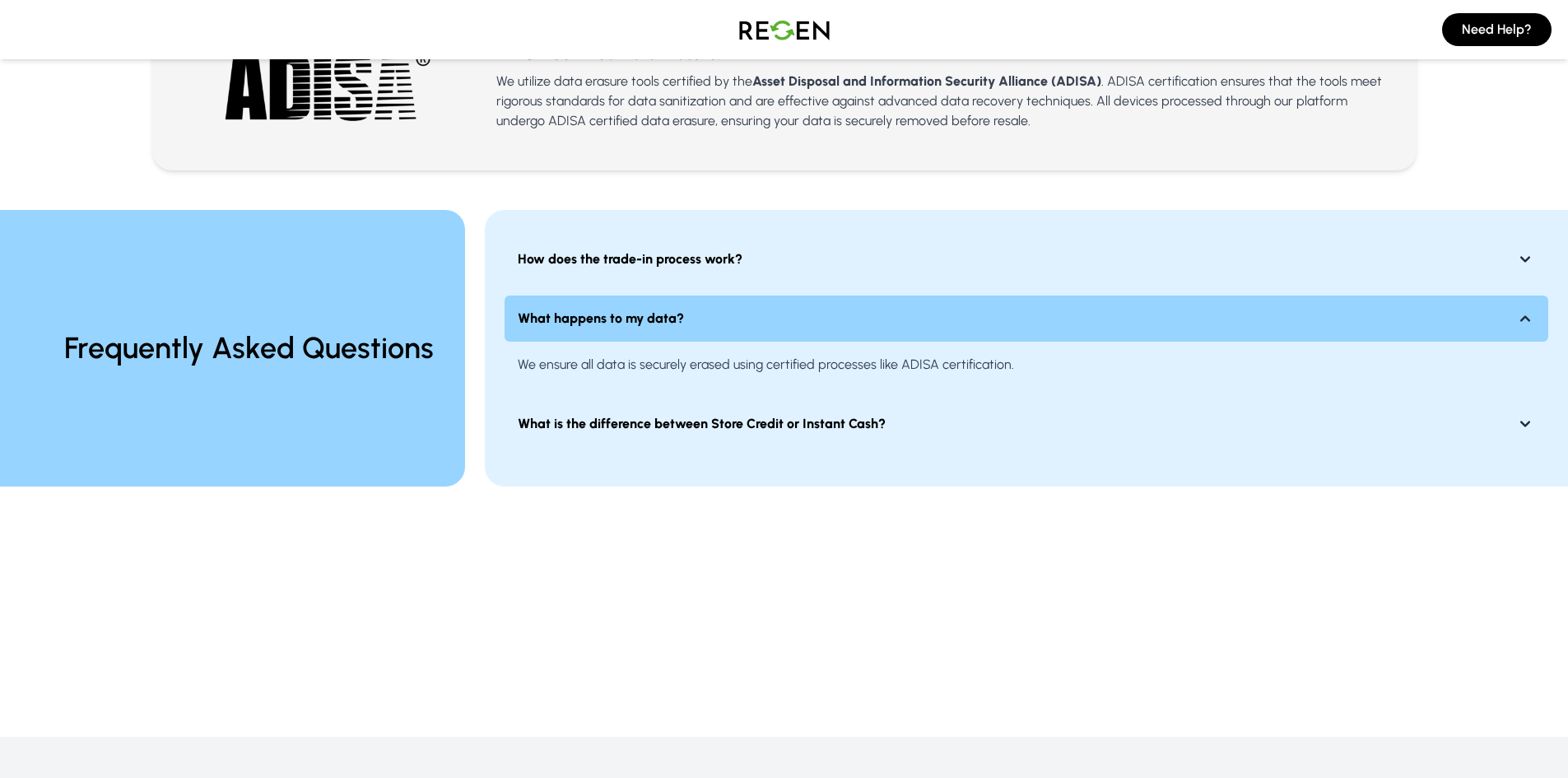
click at [691, 331] on button "What happens to my data?" at bounding box center [1026, 319] width 1044 height 46
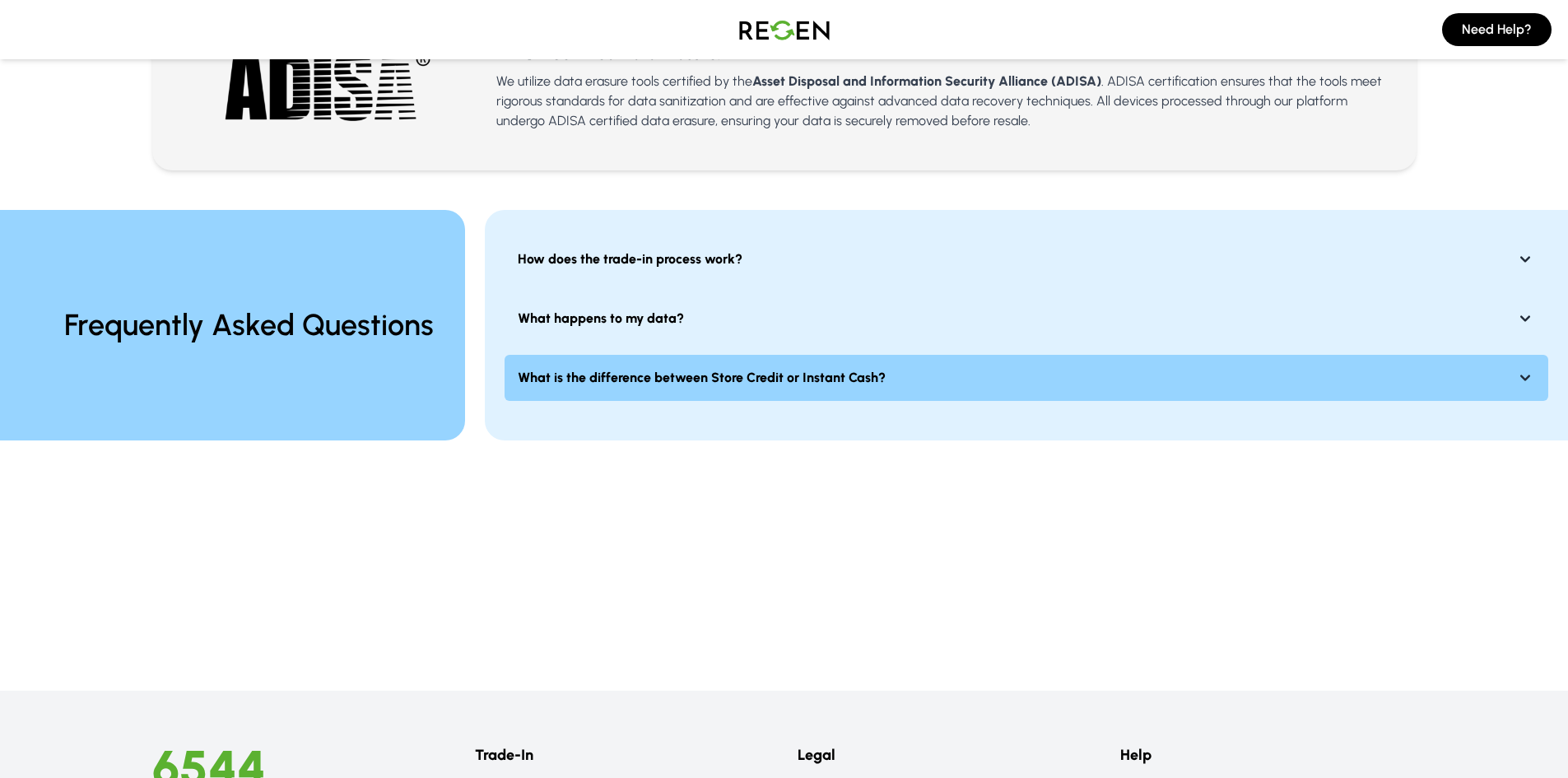
click at [638, 363] on button "What is the difference between Store Credit or Instant Cash?" at bounding box center [1026, 378] width 1044 height 46
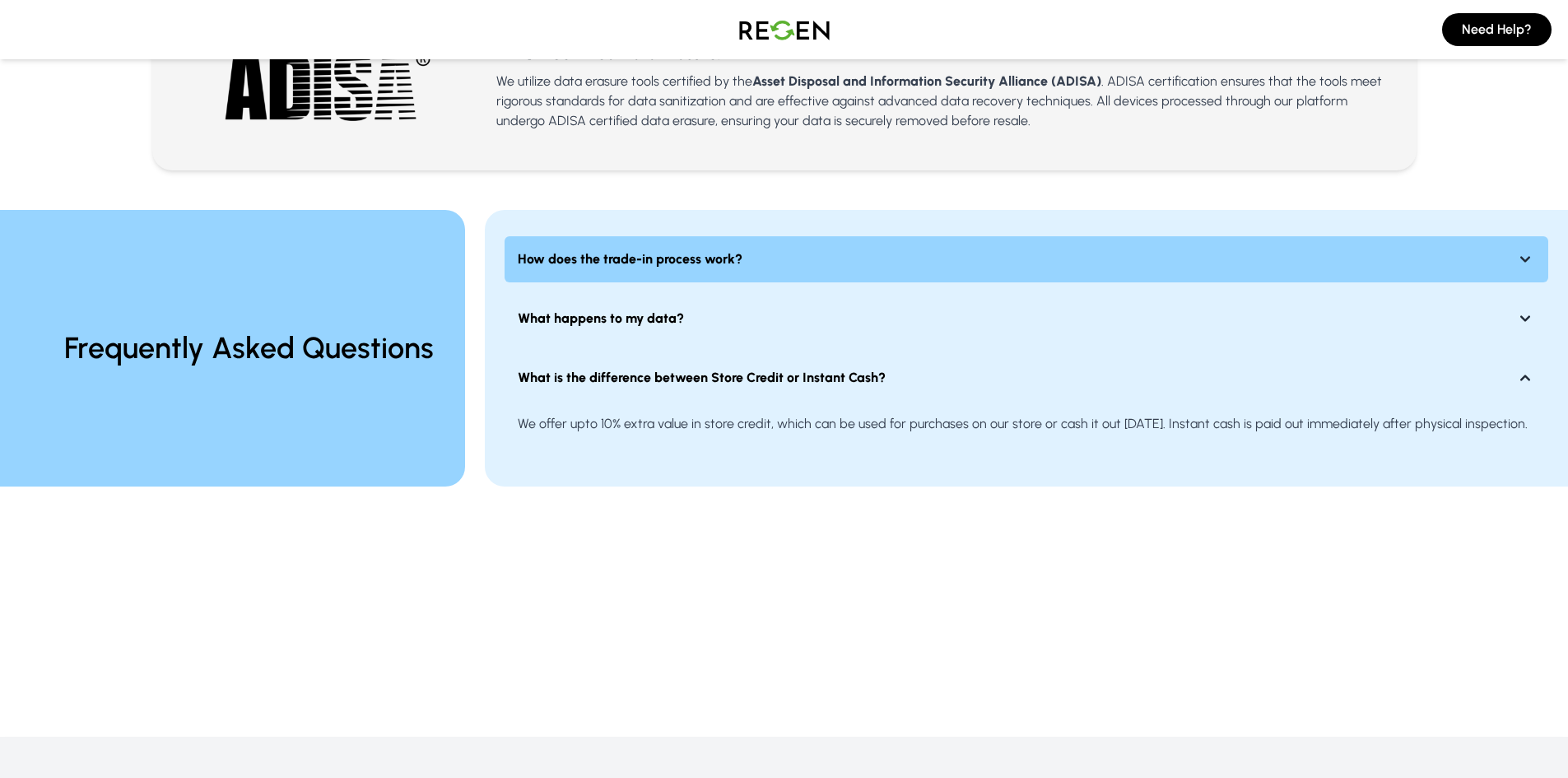
click at [729, 257] on strong "How does the trade-in process work?" at bounding box center [629, 260] width 225 height 20
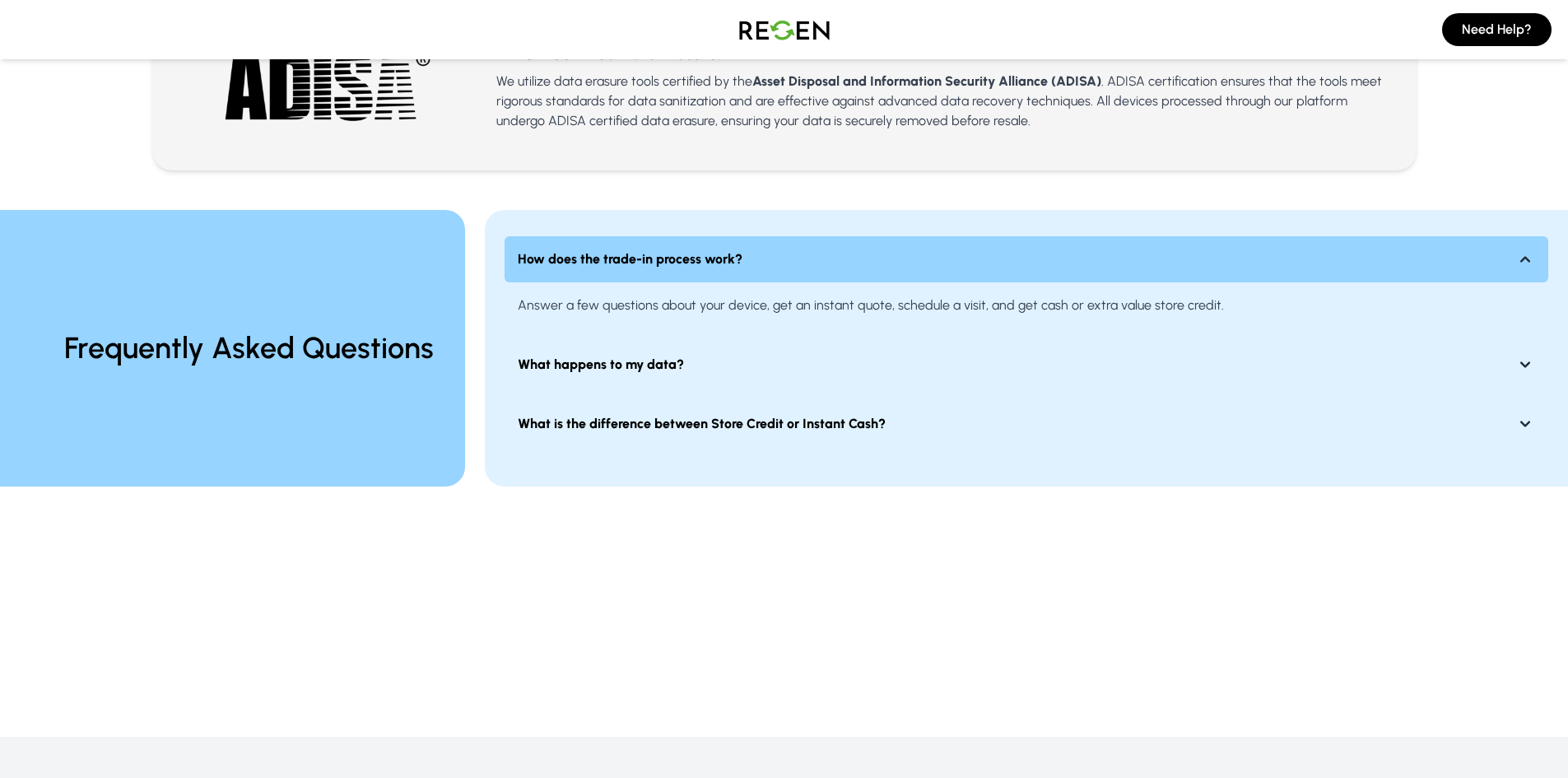
click at [729, 257] on strong "How does the trade-in process work?" at bounding box center [629, 260] width 225 height 20
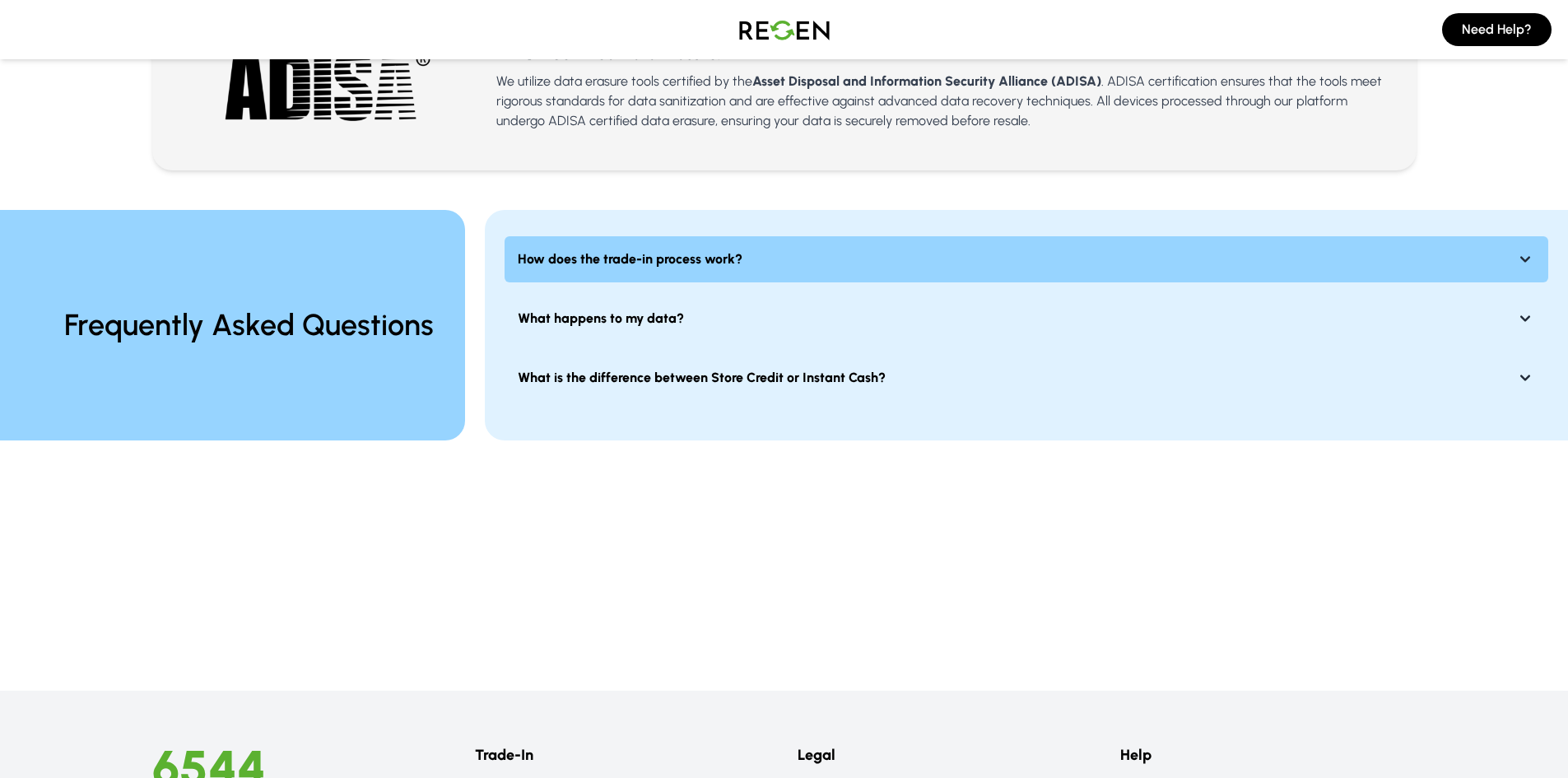
click at [729, 257] on strong "How does the trade-in process work?" at bounding box center [629, 260] width 225 height 20
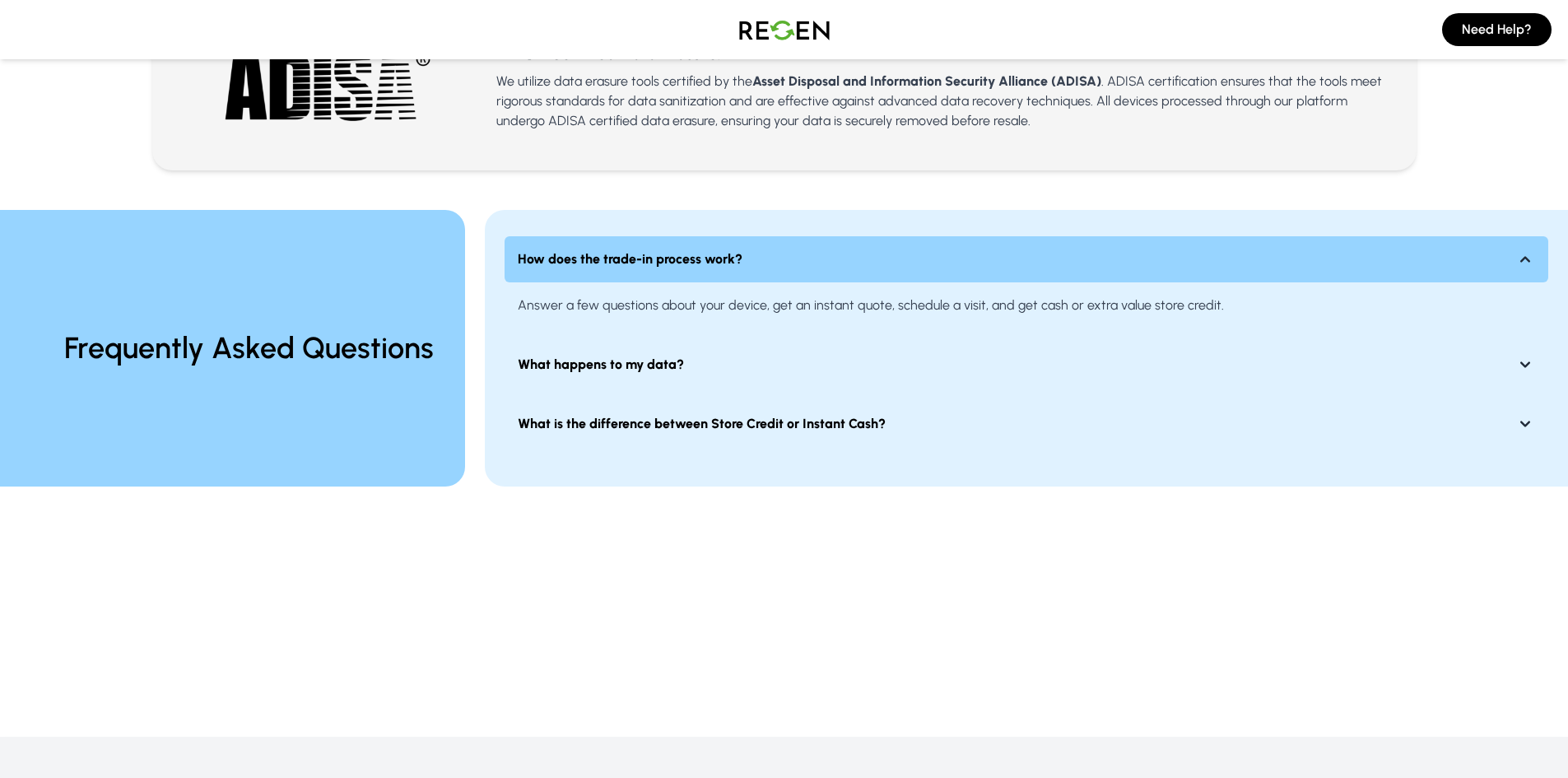
click at [729, 257] on strong "How does the trade-in process work?" at bounding box center [629, 260] width 225 height 20
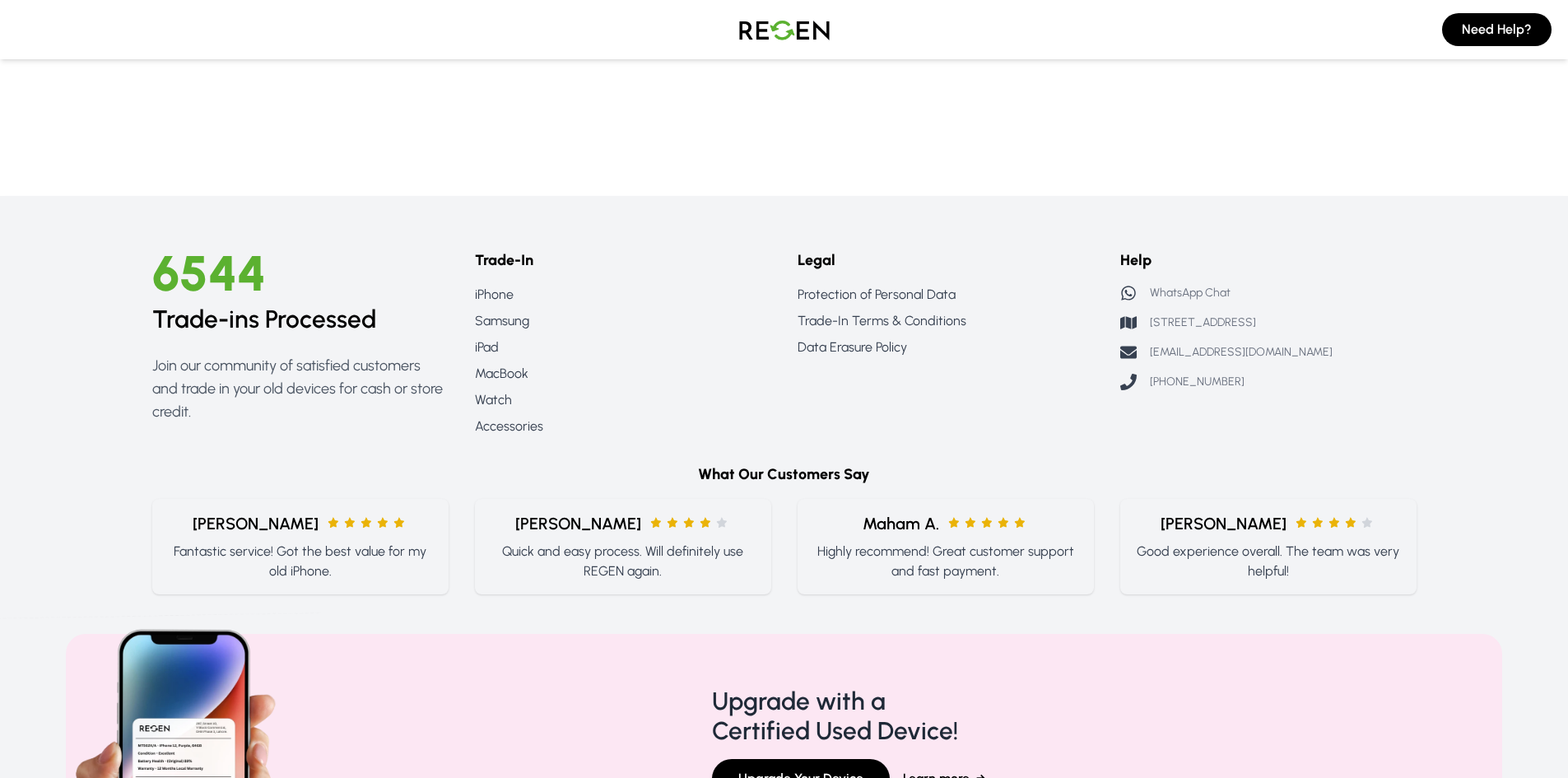
scroll to position [1665, 0]
click at [830, 319] on link "Trade-In Terms & Conditions" at bounding box center [946, 321] width 297 height 20
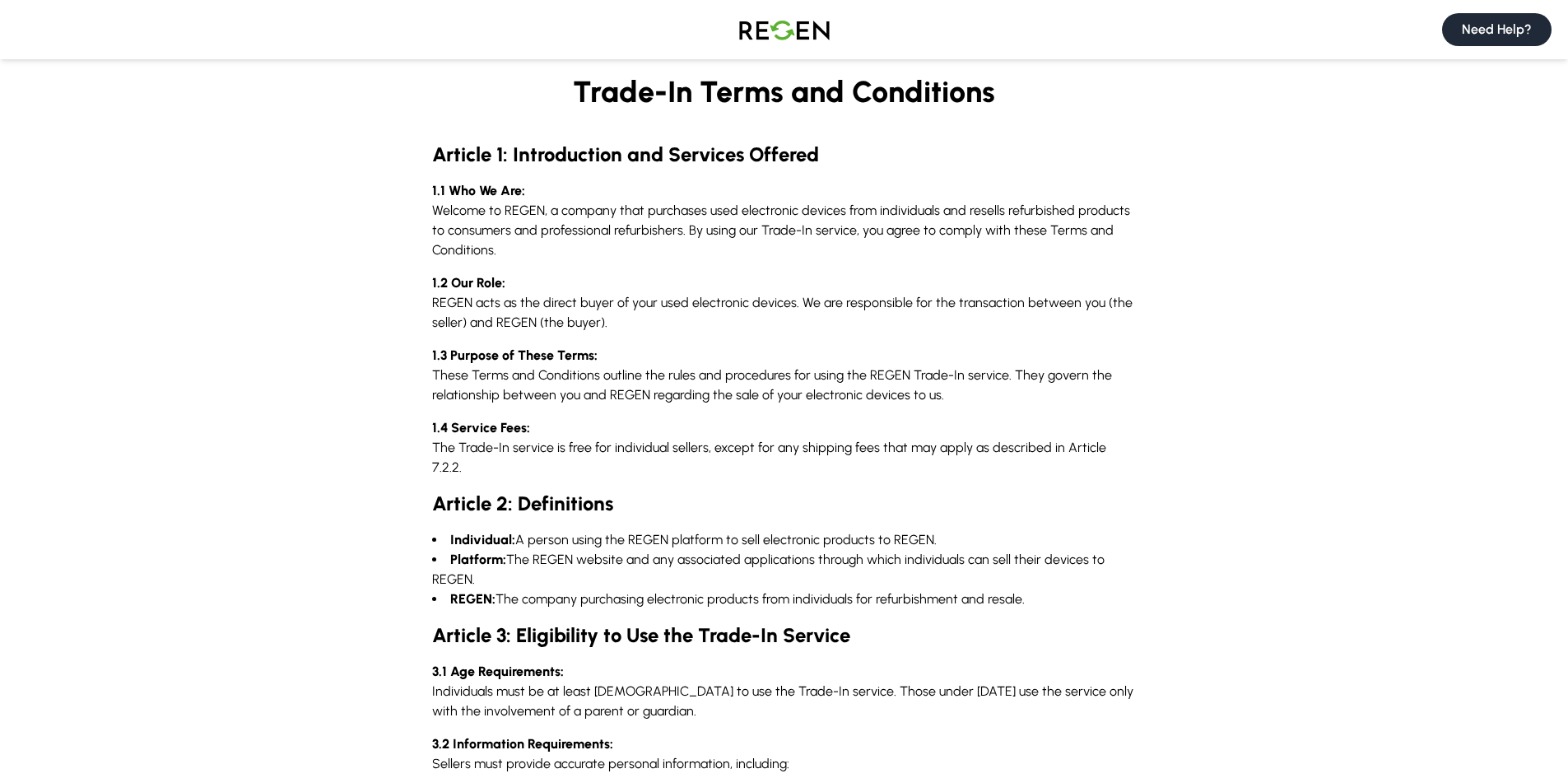
click at [1473, 21] on button "Need Help?" at bounding box center [1497, 29] width 110 height 33
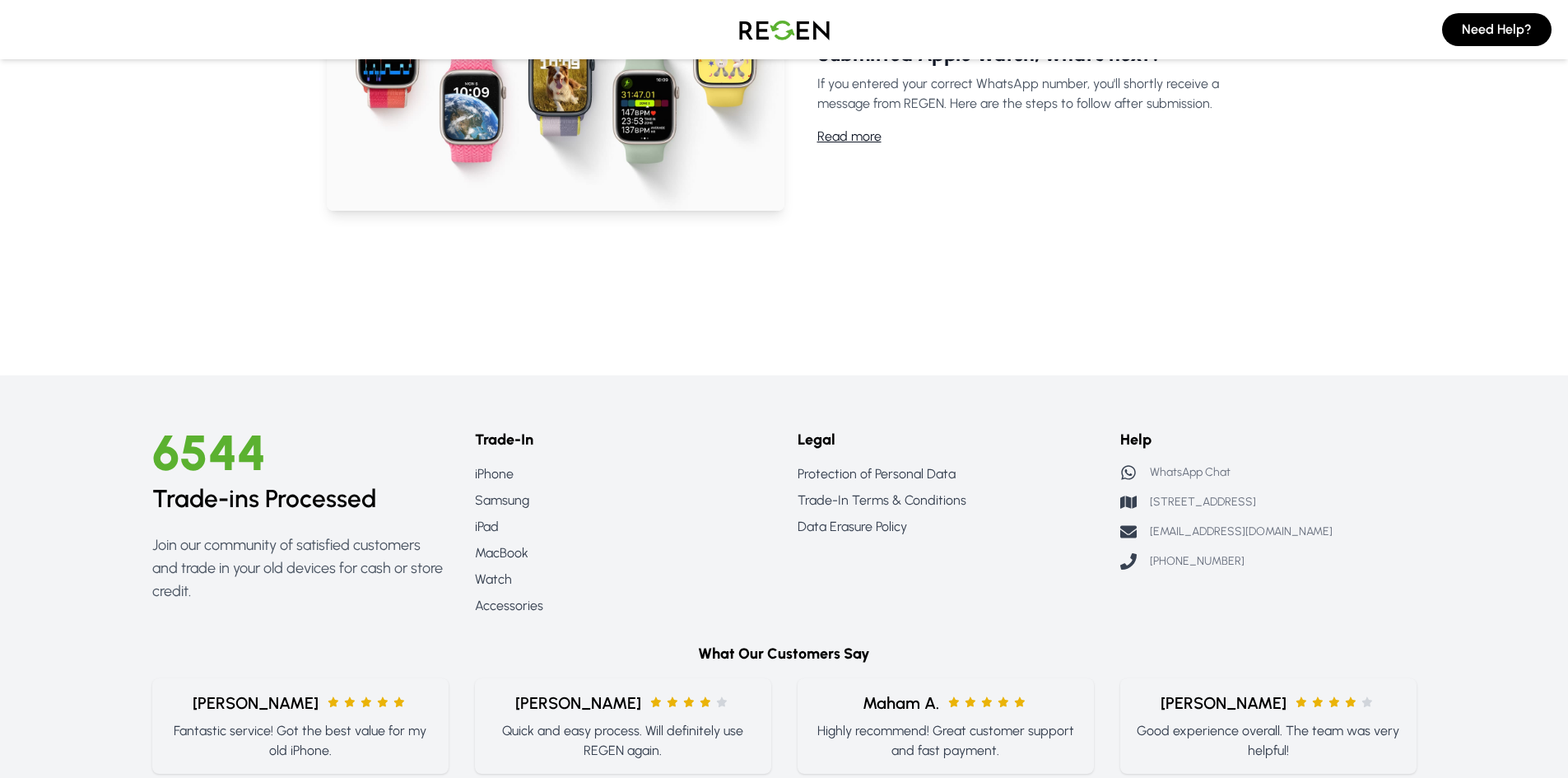
scroll to position [1505, 0]
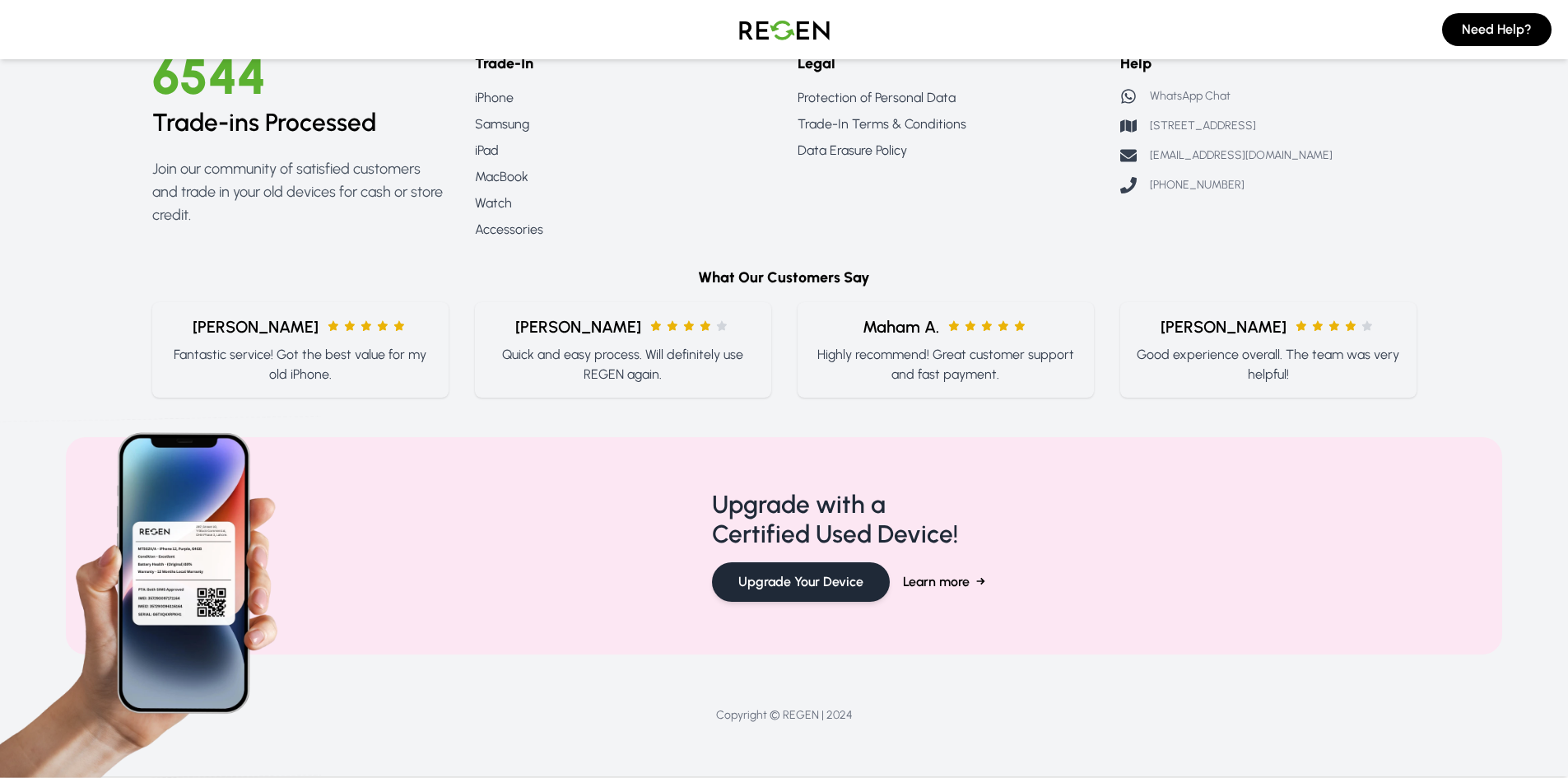
click at [794, 587] on button "Upgrade Your Device" at bounding box center [801, 582] width 178 height 40
